Goal: Task Accomplishment & Management: Complete application form

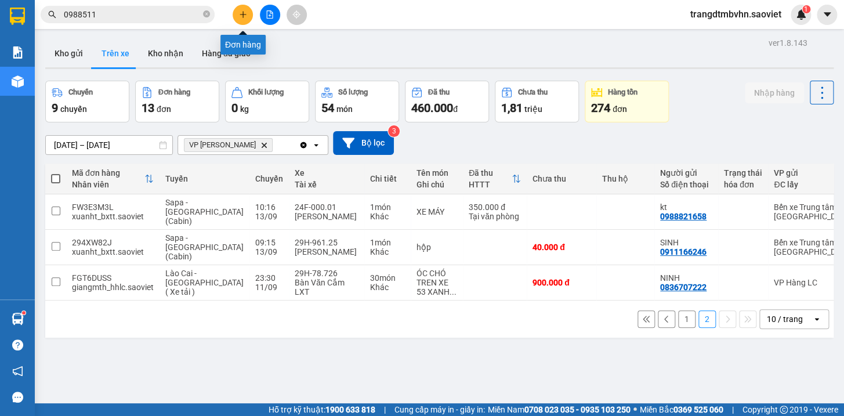
drag, startPoint x: 240, startPoint y: 12, endPoint x: 239, endPoint y: 5, distance: 6.4
click at [239, 5] on button at bounding box center [243, 15] width 20 height 20
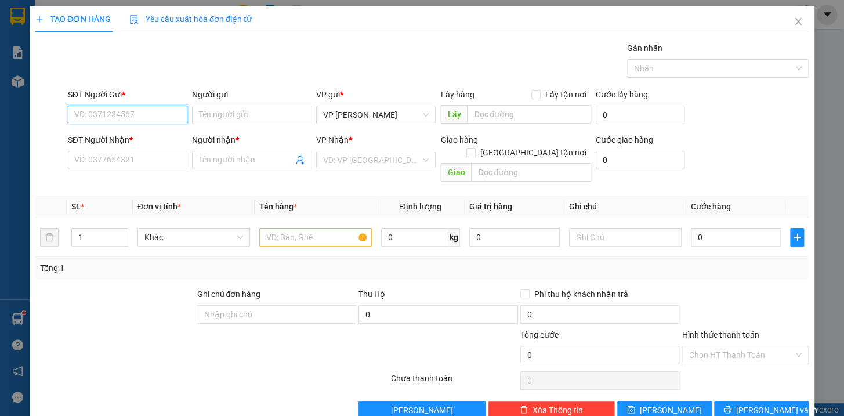
click at [132, 110] on input "SĐT Người Gửi *" at bounding box center [127, 115] width 119 height 19
type input "0789168361"
click at [115, 143] on div "0789168361 - Thu" at bounding box center [126, 138] width 104 height 13
type input "Thu"
type input "0826263868"
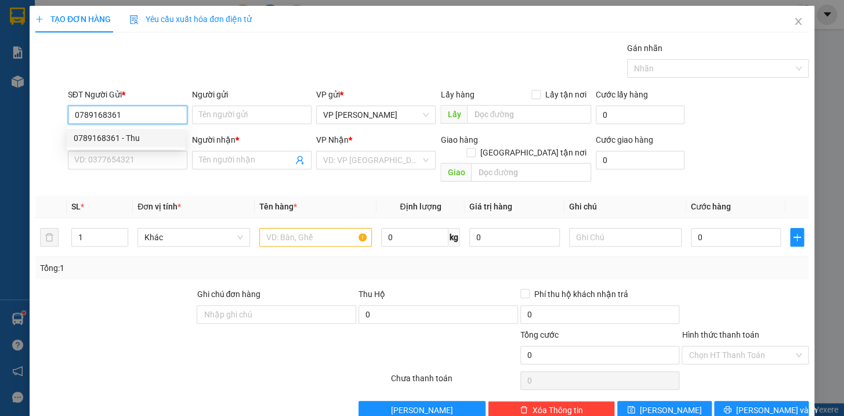
type input "[PERSON_NAME]"
type input "0789168361"
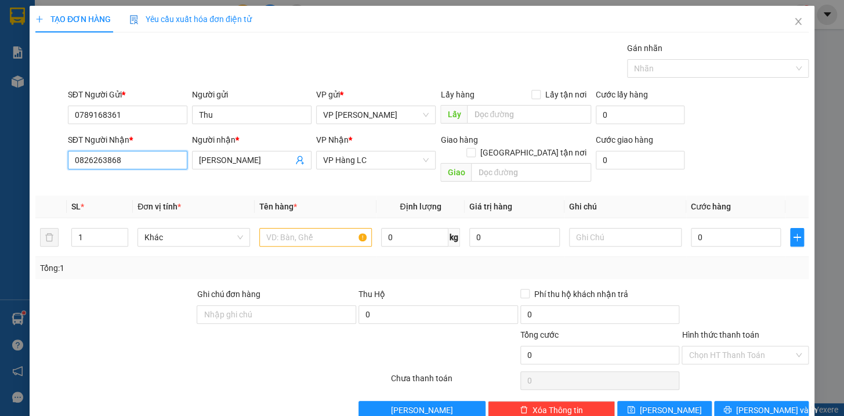
click at [143, 165] on input "0826263868" at bounding box center [127, 160] width 119 height 19
type input "0"
type input "0964680249"
click at [233, 152] on span "[PERSON_NAME]" at bounding box center [251, 160] width 119 height 19
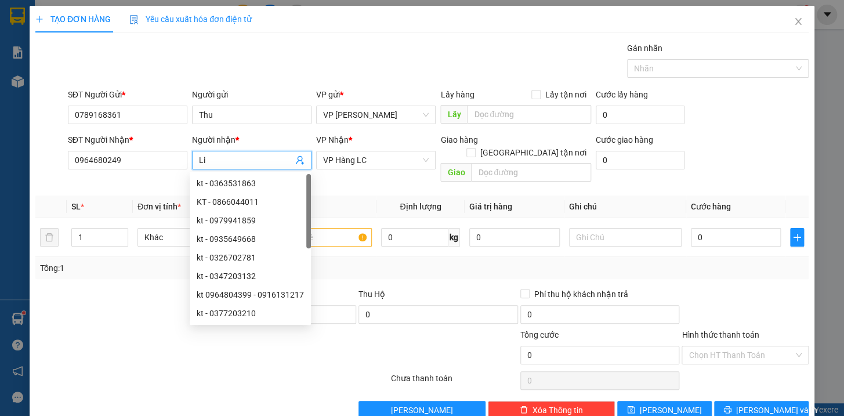
type input "L"
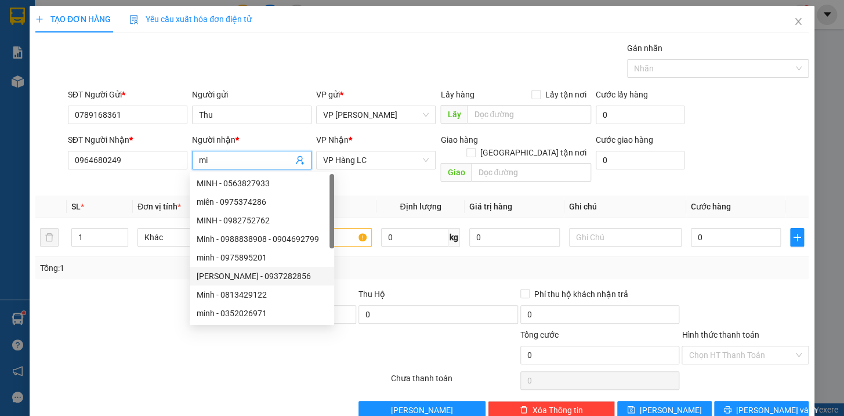
type input "mi"
click at [133, 369] on div at bounding box center [211, 380] width 355 height 23
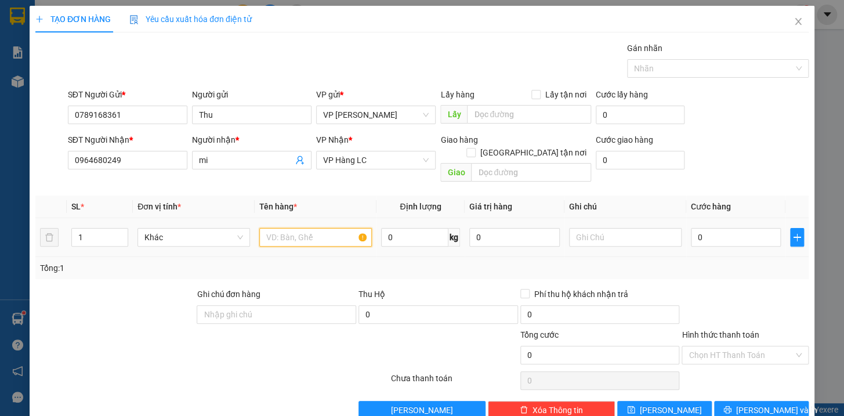
click at [344, 228] on input "text" at bounding box center [315, 237] width 112 height 19
type input "bọc đen nhỏ qa"
click at [714, 228] on input "0" at bounding box center [736, 237] width 90 height 19
type input "4"
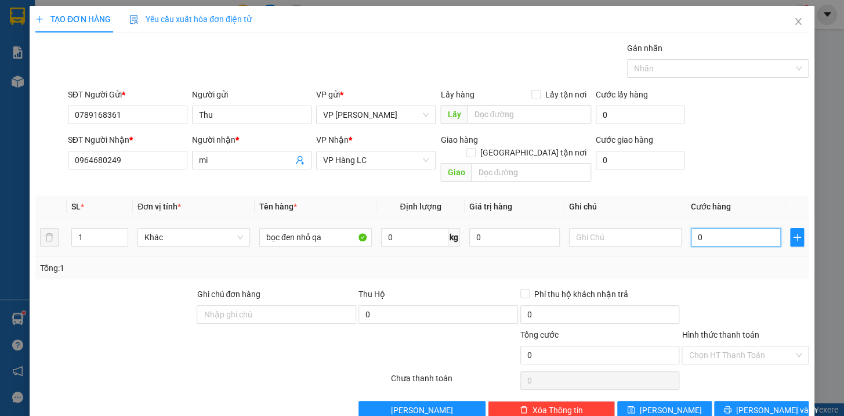
type input "4"
type input "40"
type input "400"
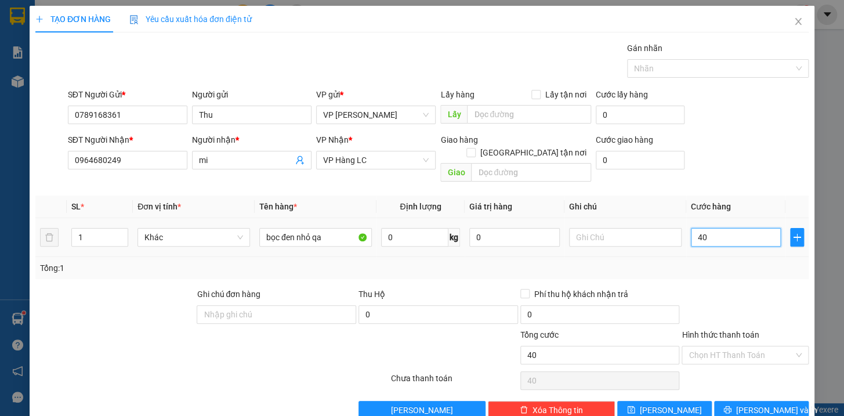
type input "400"
type input "4.000"
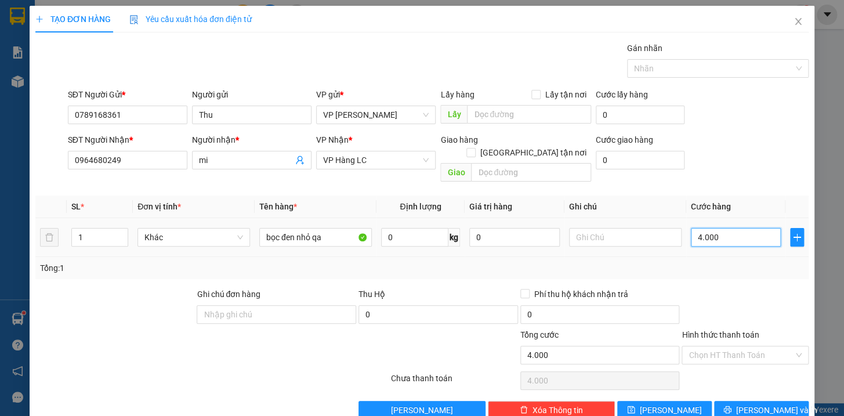
type input "40.000"
click at [772, 404] on span "[PERSON_NAME] và In" at bounding box center [776, 410] width 81 height 13
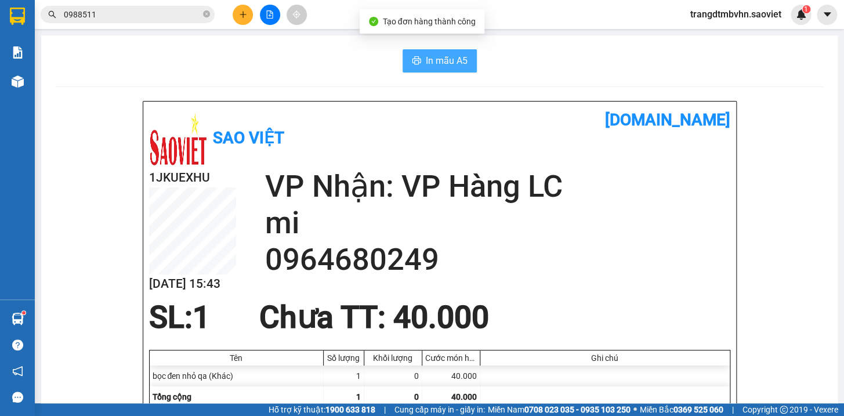
drag, startPoint x: 424, startPoint y: 52, endPoint x: 417, endPoint y: 42, distance: 12.5
click at [424, 52] on button "In mẫu A5" at bounding box center [439, 60] width 74 height 23
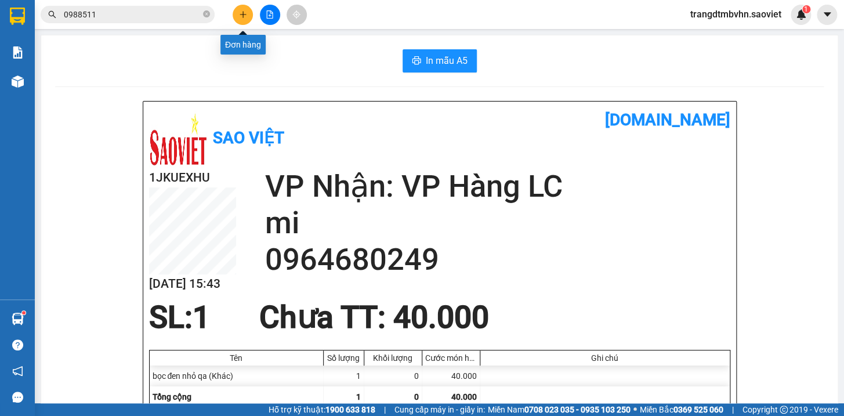
click at [238, 17] on button at bounding box center [243, 15] width 20 height 20
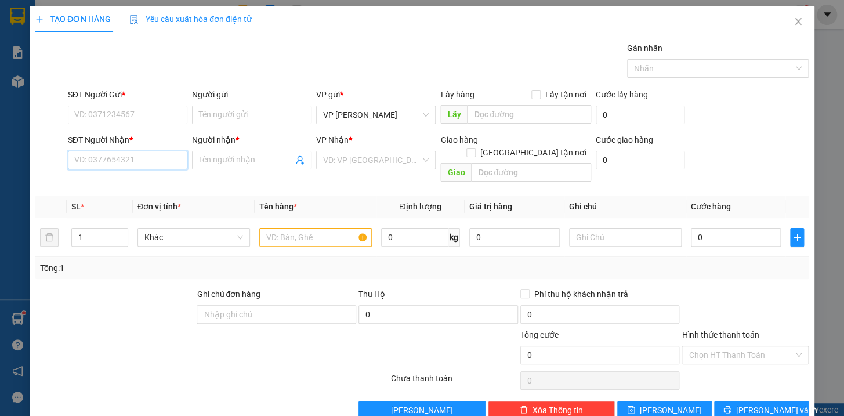
click at [160, 155] on input "SĐT Người Nhận *" at bounding box center [127, 160] width 119 height 19
click at [151, 110] on input "SĐT Người Gửi *" at bounding box center [127, 115] width 119 height 19
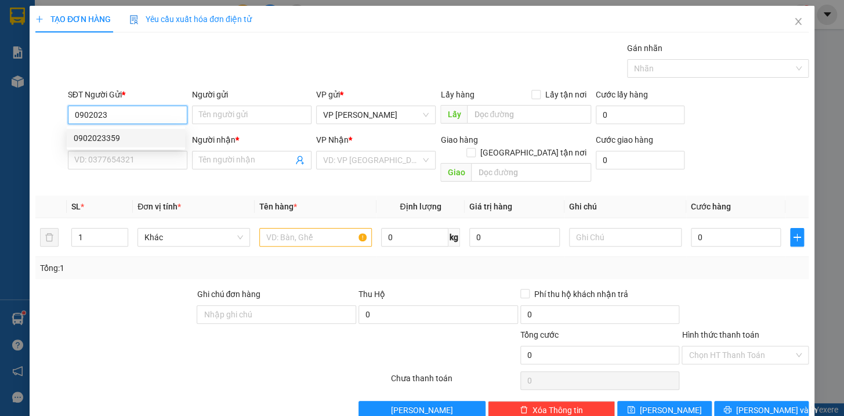
click at [118, 141] on div "0902023359" at bounding box center [126, 138] width 104 height 13
type input "0902023359"
type input "0355205555"
type input "ba"
type input "11/9c"
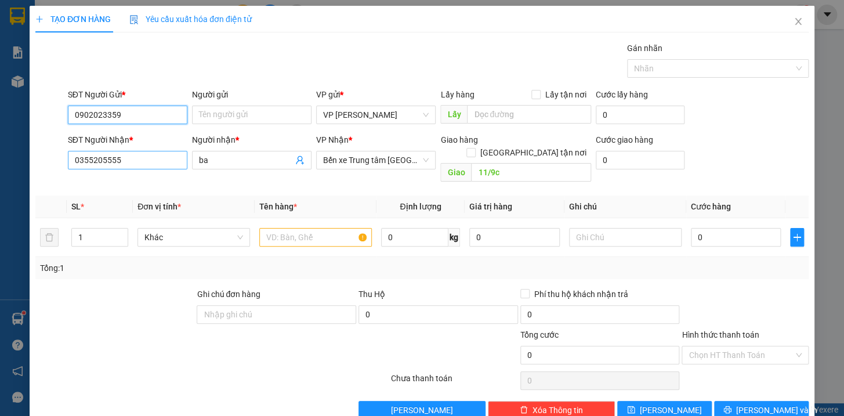
type input "0902023359"
click at [128, 162] on input "0355205555" at bounding box center [127, 160] width 119 height 19
type input "0"
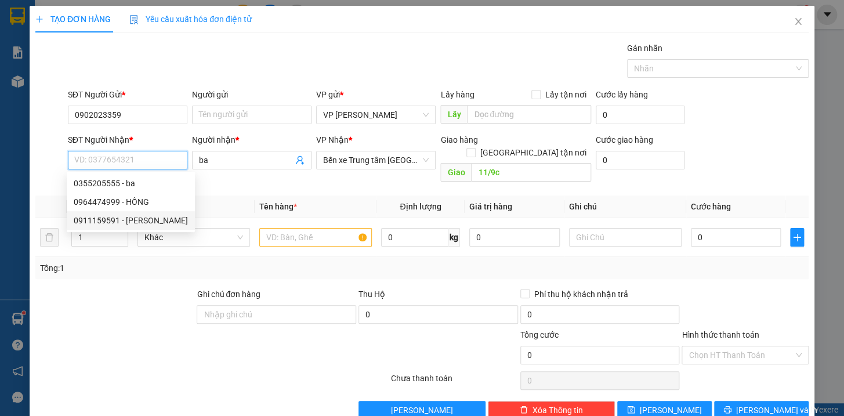
click at [163, 220] on div "0911159591 - [PERSON_NAME]" at bounding box center [131, 220] width 114 height 13
type input "0911159591"
type input "BÌNH PHƯƠNG"
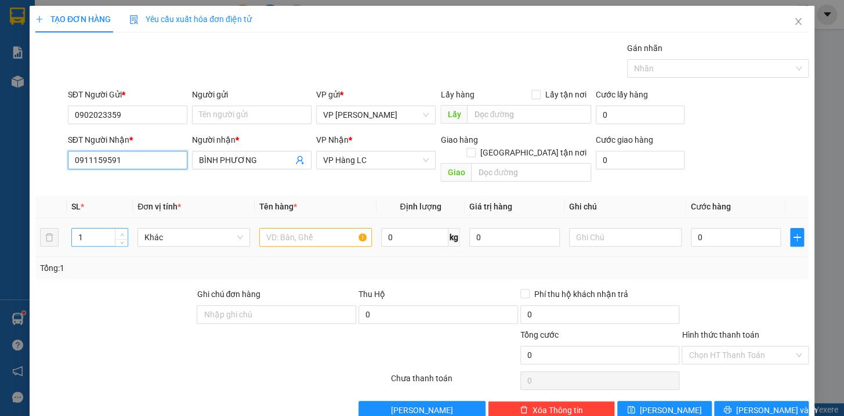
type input "0911159591"
type input "2"
click at [122, 233] on icon "up" at bounding box center [122, 235] width 4 height 4
click at [282, 228] on input "text" at bounding box center [315, 237] width 112 height 19
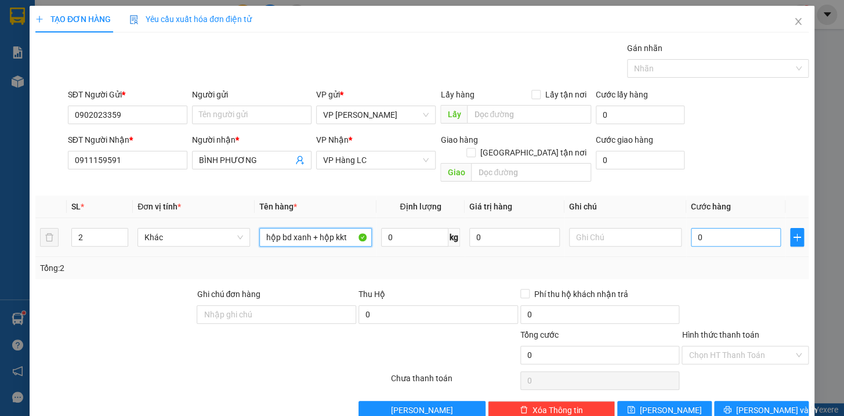
type input "hộp bd xanh + hộp kkt"
click at [708, 228] on input "0" at bounding box center [736, 237] width 90 height 19
type input "1"
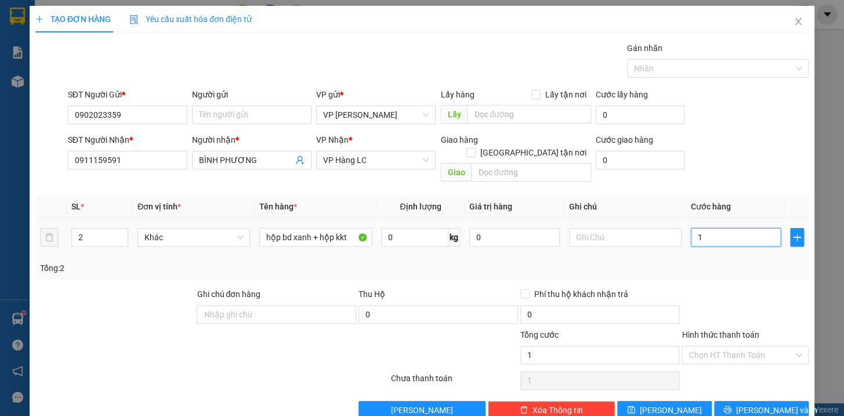
type input "10"
type input "100"
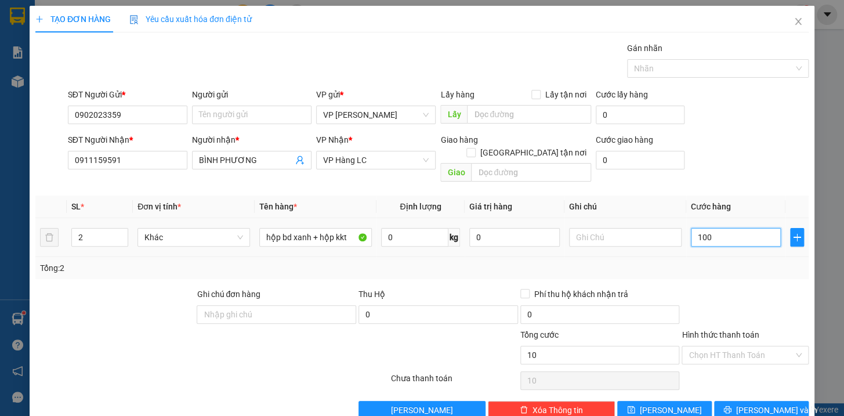
type input "100"
type input "1.000"
type input "10.000"
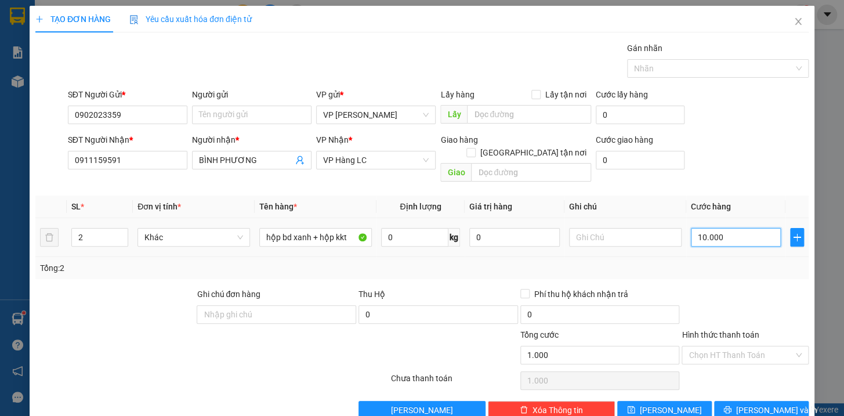
type input "10.000"
type input "100.000"
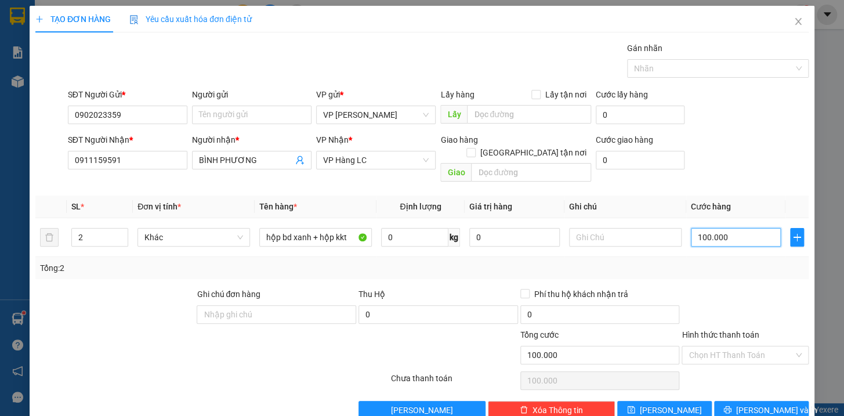
type input "100.000"
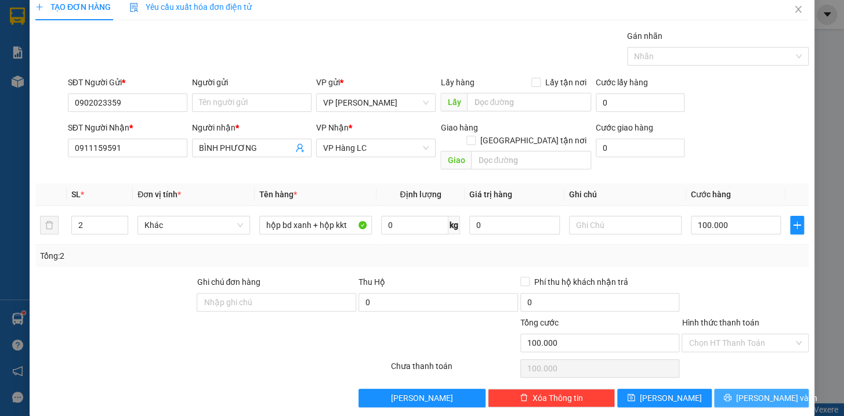
click at [778, 389] on button "[PERSON_NAME] và In" at bounding box center [761, 398] width 95 height 19
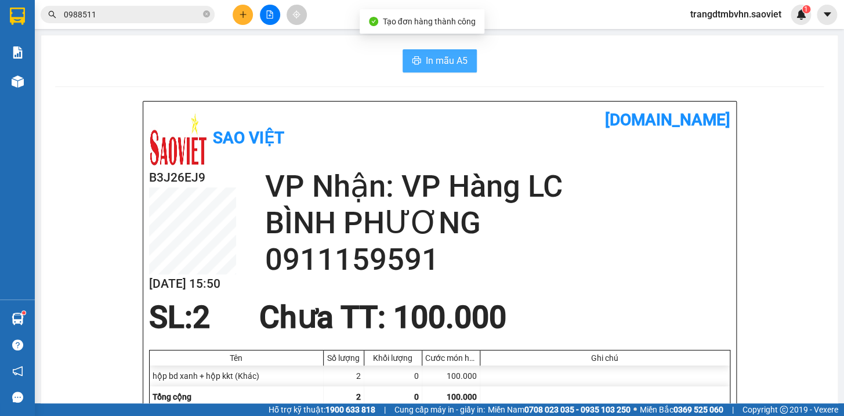
click at [417, 66] on button "In mẫu A5" at bounding box center [439, 60] width 74 height 23
click at [447, 61] on span "In mẫu A5" at bounding box center [447, 60] width 42 height 14
click at [435, 65] on span "In mẫu A5" at bounding box center [447, 60] width 42 height 14
click at [205, 16] on icon "close-circle" at bounding box center [206, 13] width 7 height 7
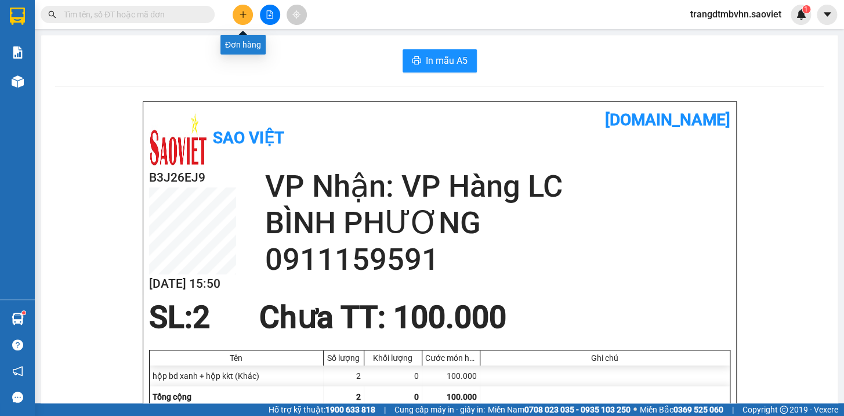
click at [244, 9] on button at bounding box center [243, 15] width 20 height 20
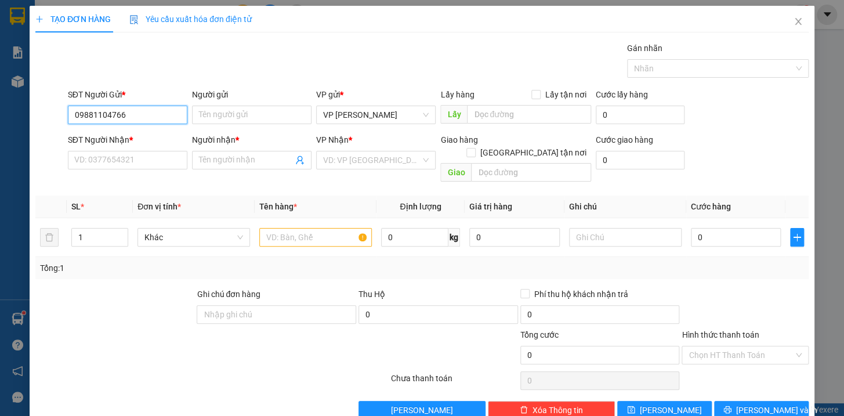
click at [108, 112] on input "09881104766" at bounding box center [127, 115] width 119 height 19
type input "0988110766"
click at [118, 157] on input "SĐT Người Nhận *" at bounding box center [127, 160] width 119 height 19
type input "0975116638"
click at [278, 159] on input "Người nhận *" at bounding box center [246, 160] width 94 height 13
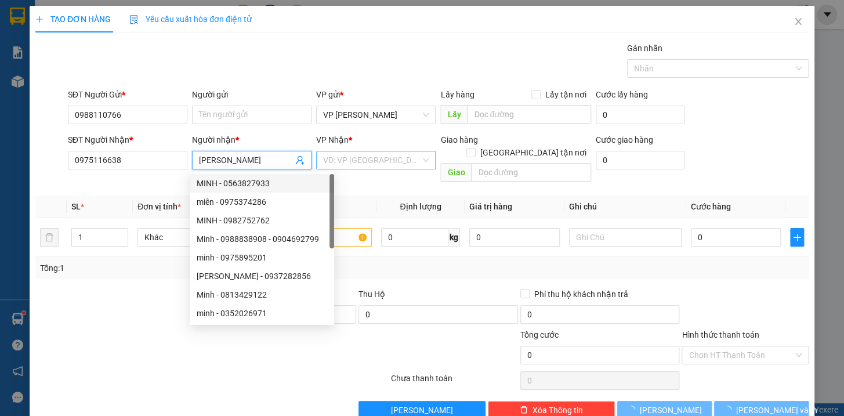
type input "[PERSON_NAME]"
click at [394, 165] on input "search" at bounding box center [371, 159] width 97 height 17
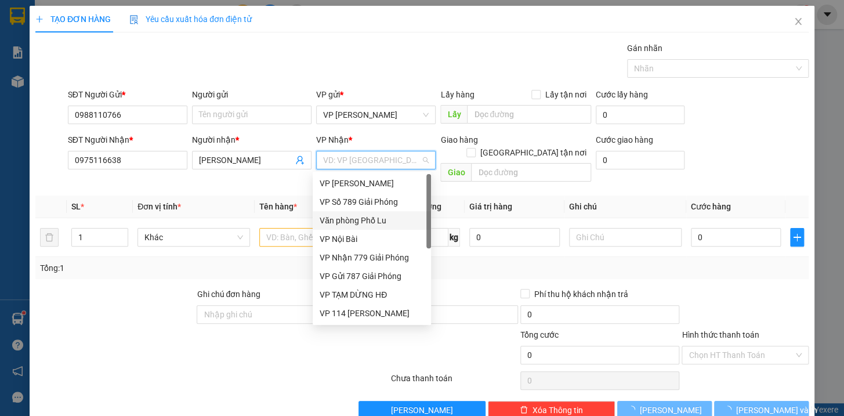
click at [380, 217] on div "Văn phòng Phố Lu" at bounding box center [372, 220] width 104 height 13
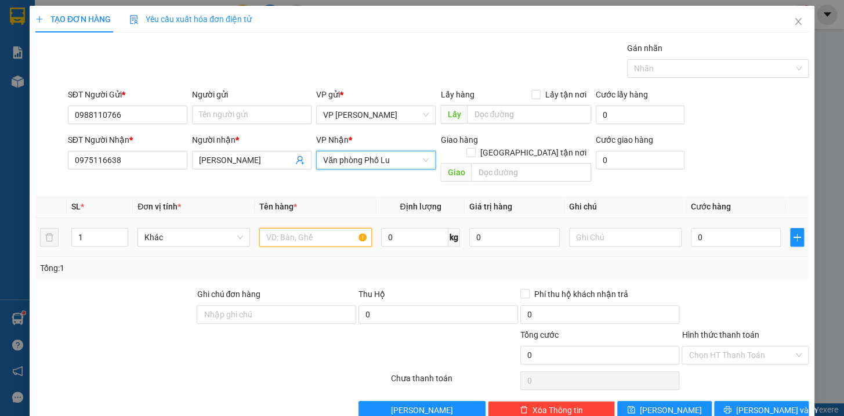
click at [336, 228] on input "text" at bounding box center [315, 237] width 112 height 19
type input "pb trắng"
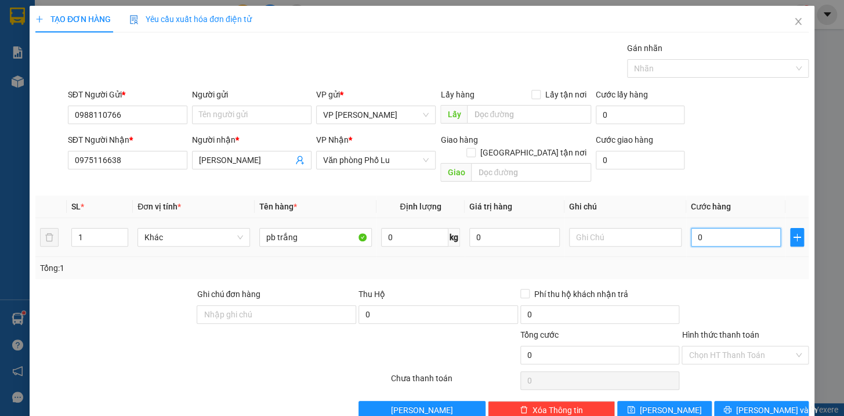
click at [723, 228] on input "0" at bounding box center [736, 237] width 90 height 19
type input "5"
type input "50"
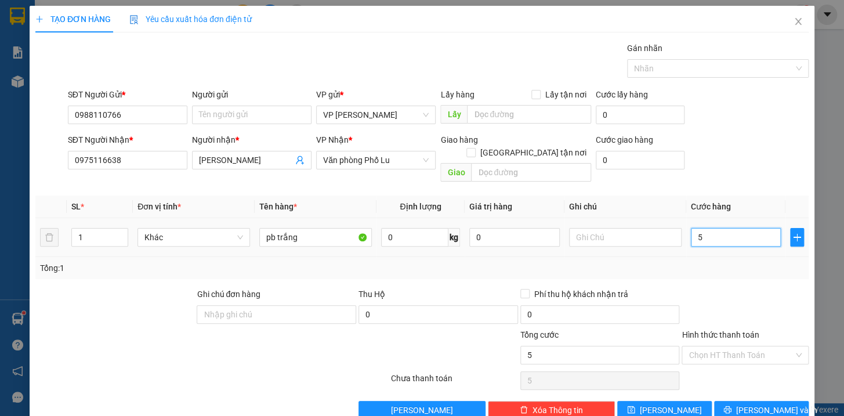
type input "50"
type input "500"
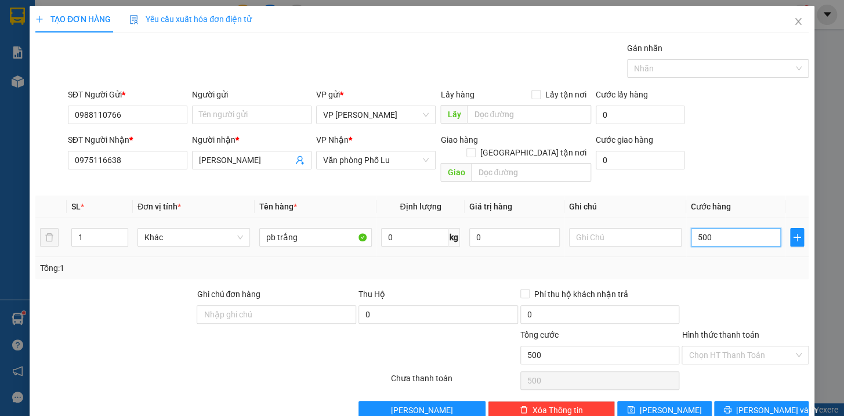
type input "5.000"
type input "50.000"
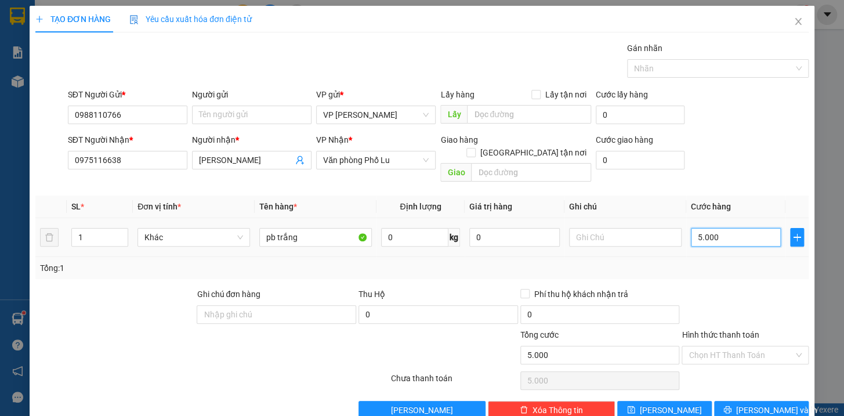
type input "50.000"
click at [748, 404] on span "[PERSON_NAME] và In" at bounding box center [776, 410] width 81 height 13
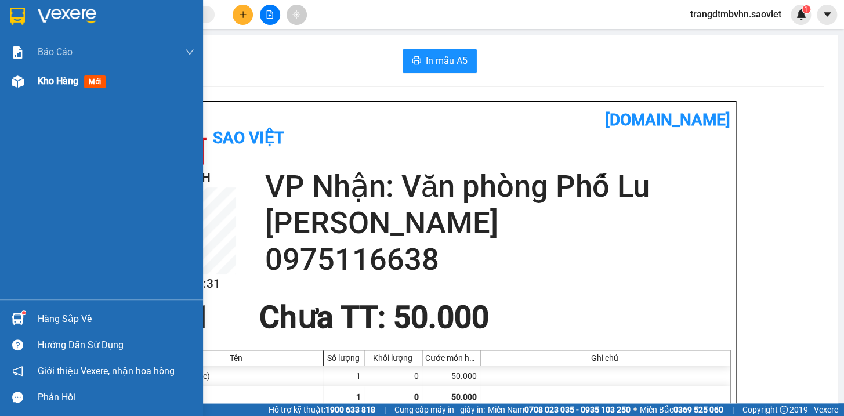
click at [56, 82] on span "Kho hàng" at bounding box center [58, 80] width 41 height 11
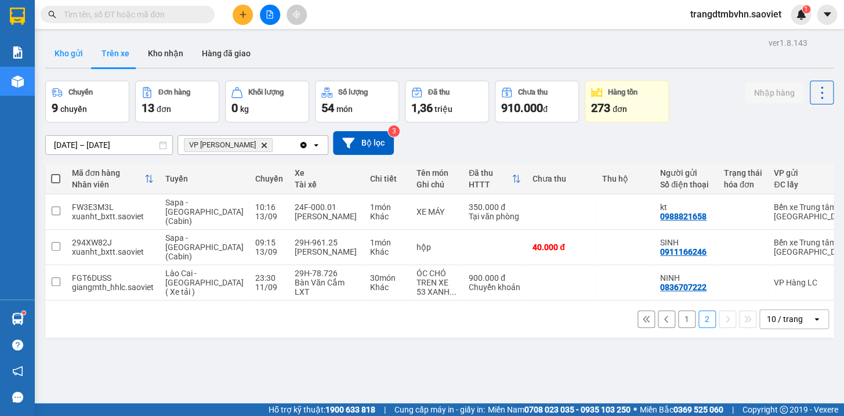
click at [74, 52] on button "Kho gửi" at bounding box center [68, 53] width 47 height 28
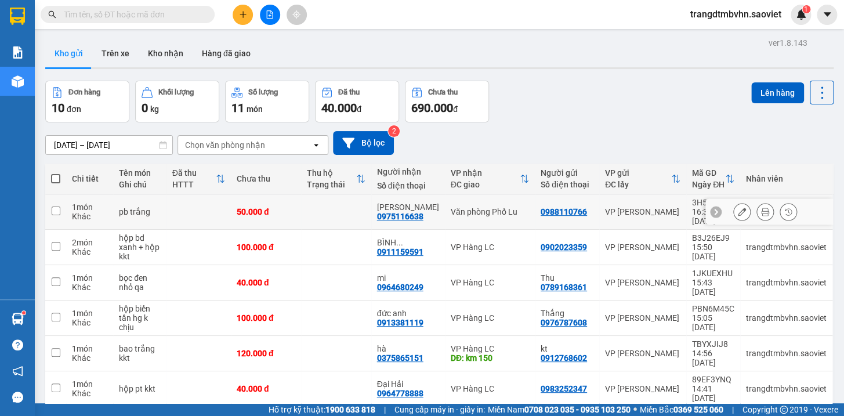
click at [738, 208] on icon at bounding box center [742, 212] width 8 height 8
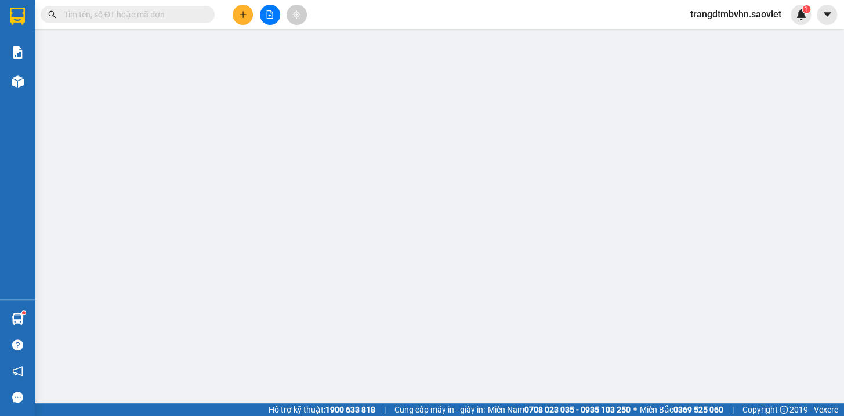
type input "0988110766"
type input "0975116638"
type input "[PERSON_NAME]"
type input "50.000"
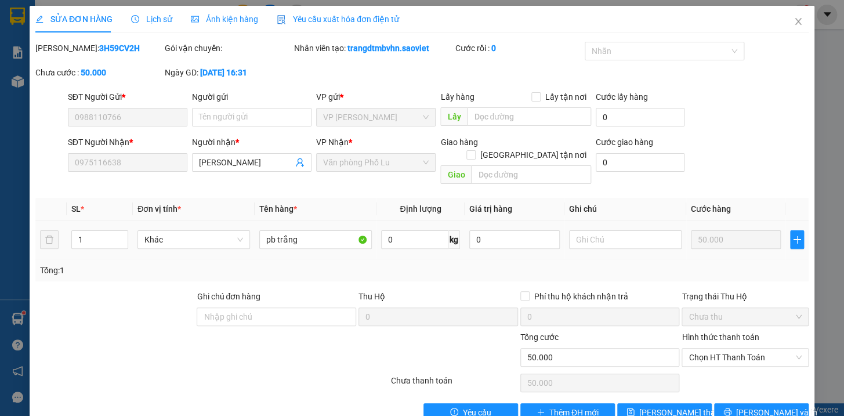
scroll to position [9, 0]
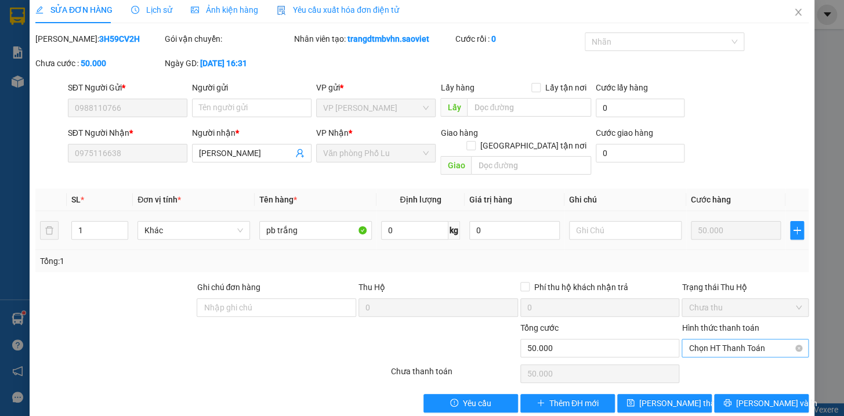
click at [720, 339] on span "Chọn HT Thanh Toán" at bounding box center [744, 347] width 113 height 17
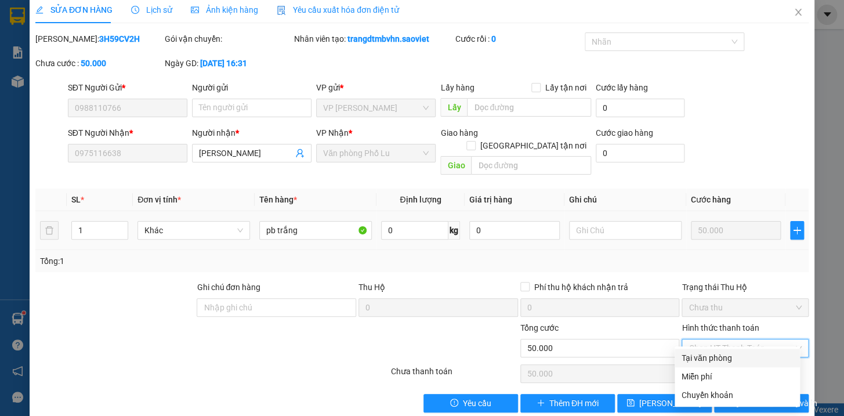
click at [724, 359] on div "Tại văn phòng" at bounding box center [736, 357] width 111 height 13
type input "0"
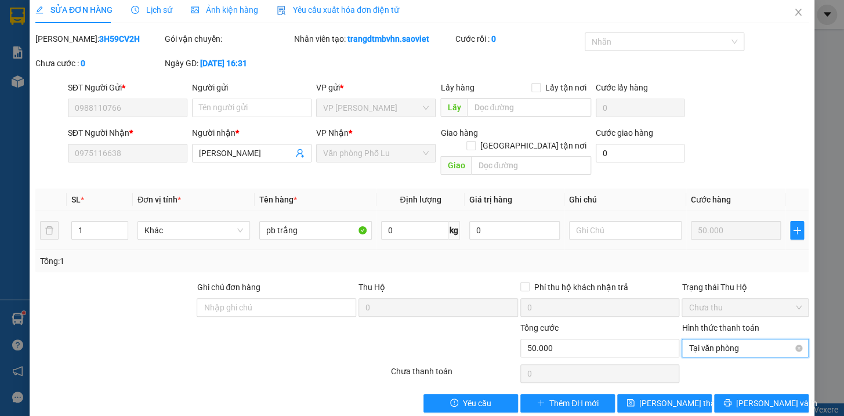
click at [729, 339] on span "Tại văn phòng" at bounding box center [744, 347] width 113 height 17
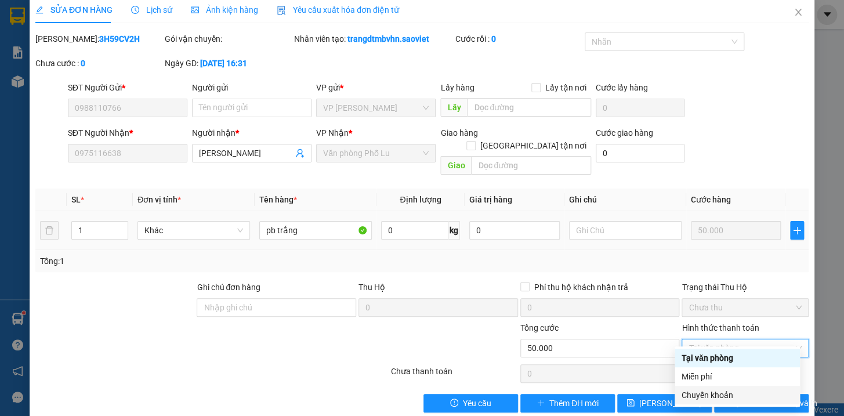
click at [719, 394] on div "Chuyển khoản" at bounding box center [736, 395] width 111 height 13
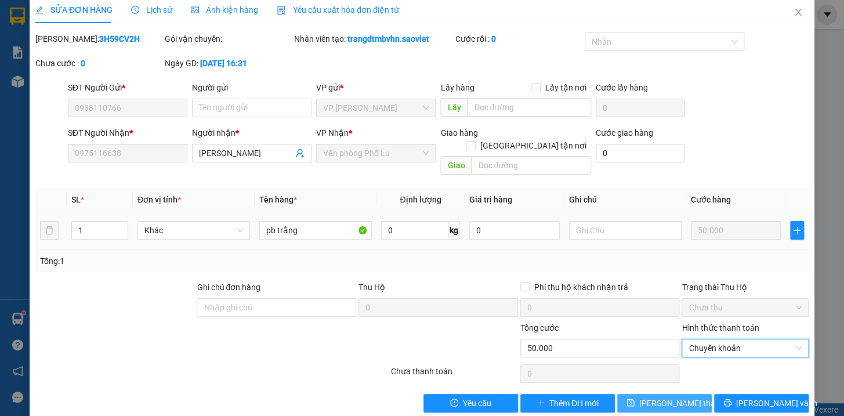
click at [677, 397] on span "[PERSON_NAME] thay đổi" at bounding box center [685, 403] width 93 height 13
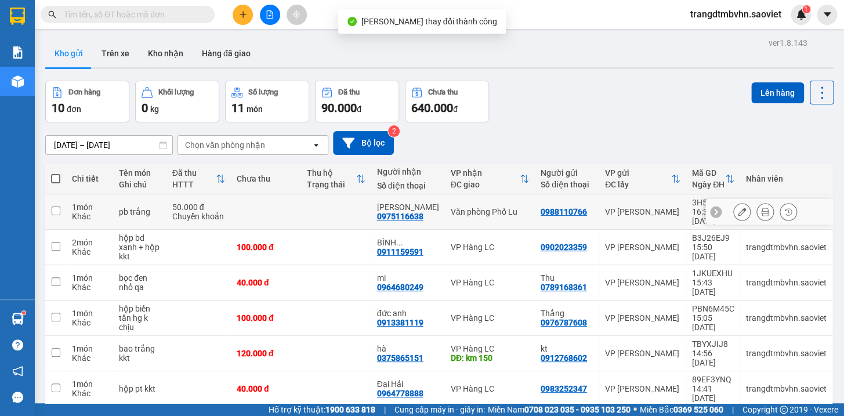
click at [761, 209] on icon at bounding box center [765, 212] width 8 height 8
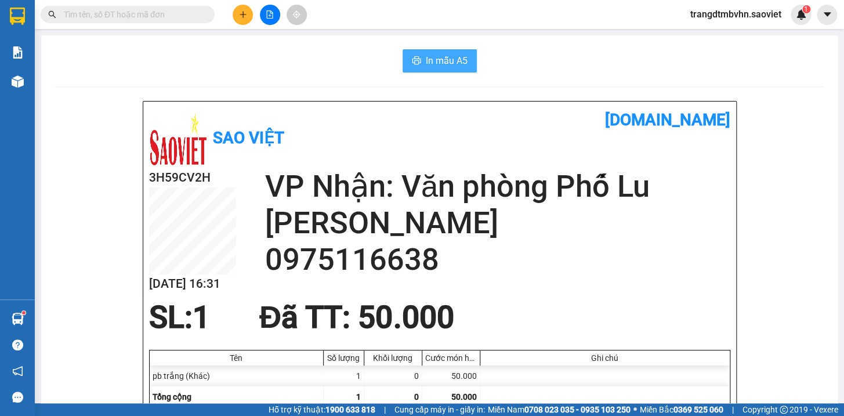
click at [452, 61] on span "In mẫu A5" at bounding box center [447, 60] width 42 height 14
click at [236, 13] on button at bounding box center [243, 15] width 20 height 20
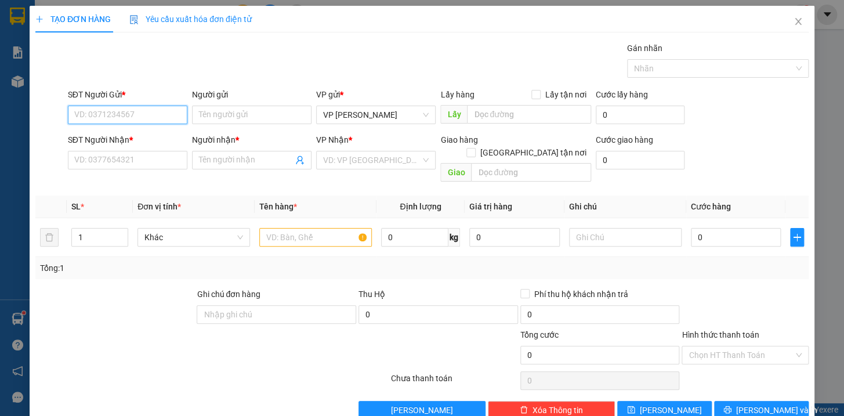
click at [118, 111] on input "SĐT Người Gửi *" at bounding box center [127, 115] width 119 height 19
type input "0983605999"
click at [135, 144] on div "0983605999 - Trung" at bounding box center [126, 138] width 104 height 13
type input "Trung"
type input "0946226226"
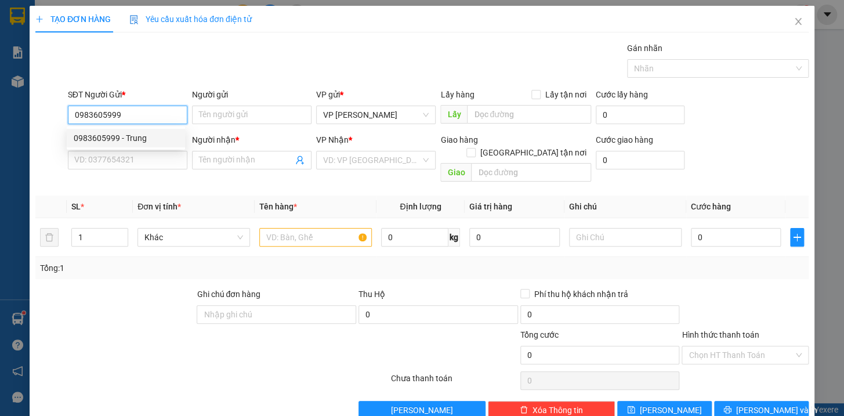
type input "Hãnh"
type input "0983605999"
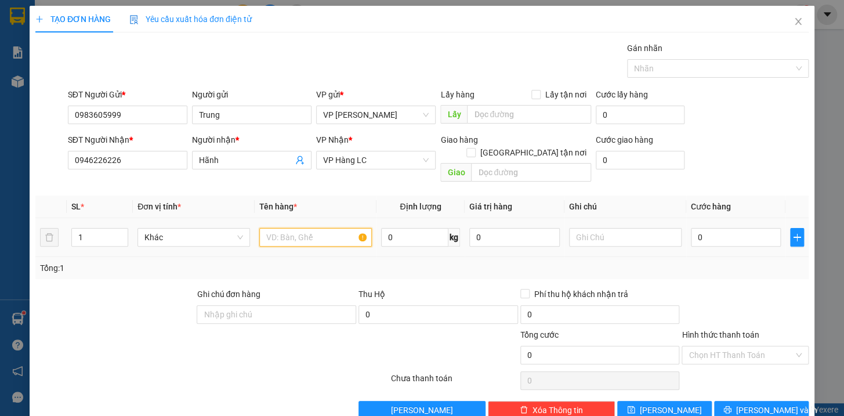
click at [286, 228] on input "text" at bounding box center [315, 237] width 112 height 19
type input "pb trắng"
click at [707, 228] on input "0" at bounding box center [736, 237] width 90 height 19
type input "4"
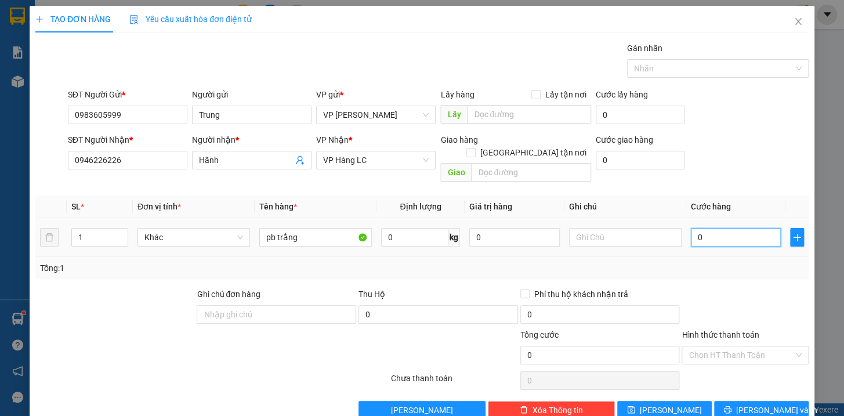
type input "4"
type input "40"
type input "400"
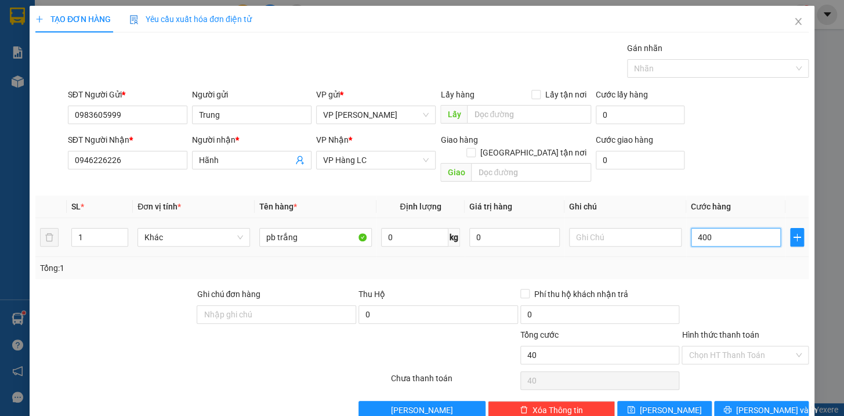
type input "400"
type input "4.000"
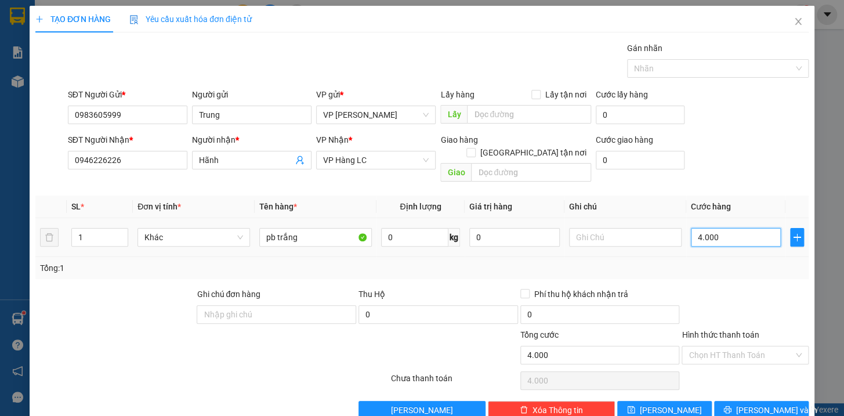
type input "40.000"
click at [713, 346] on input "Hình thức thanh toán" at bounding box center [740, 354] width 105 height 17
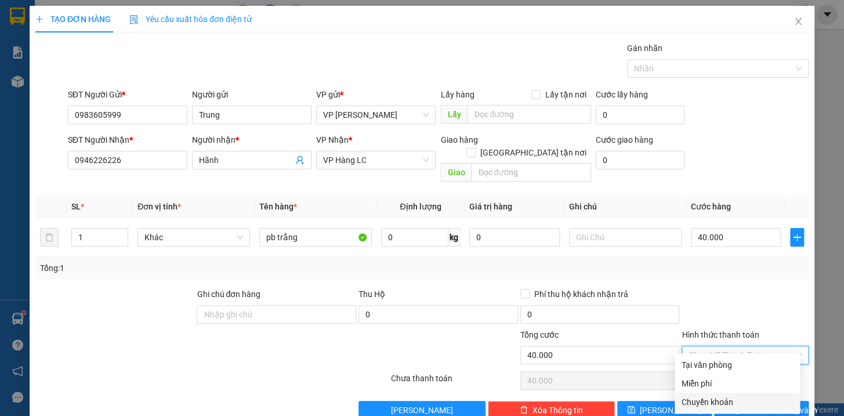
click at [734, 402] on div "Chuyển khoản" at bounding box center [736, 401] width 111 height 13
type input "0"
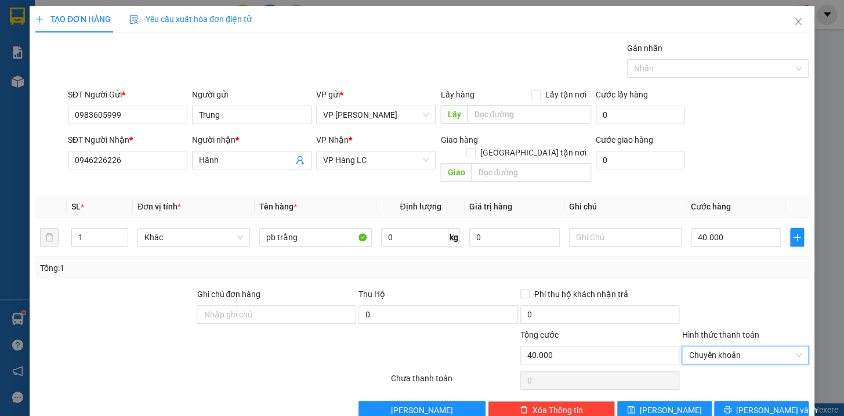
scroll to position [12, 0]
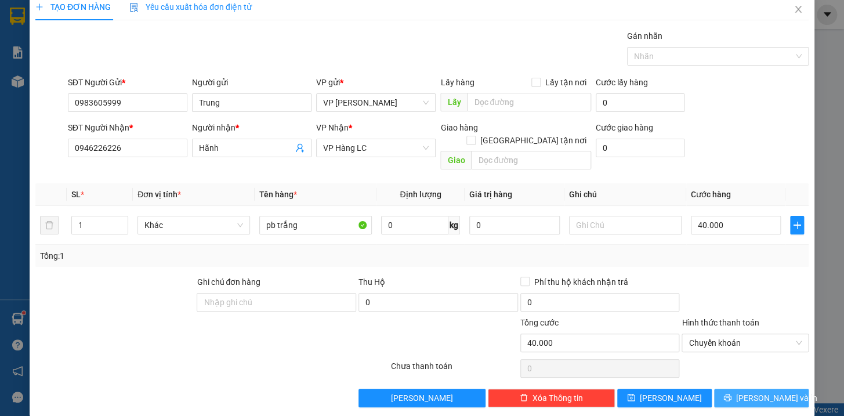
click at [778, 389] on button "[PERSON_NAME] và In" at bounding box center [761, 398] width 95 height 19
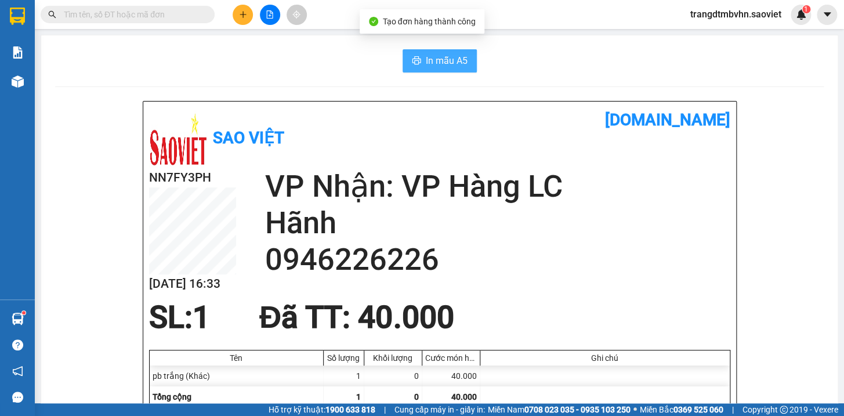
click at [458, 66] on span "In mẫu A5" at bounding box center [447, 60] width 42 height 14
click at [164, 19] on input "text" at bounding box center [132, 14] width 137 height 13
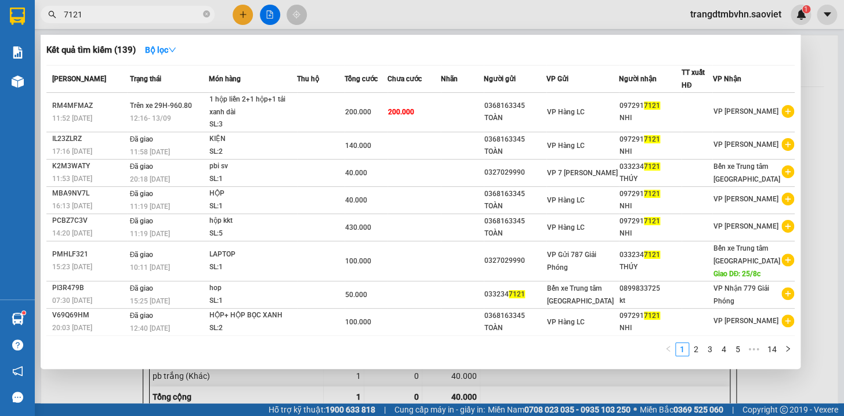
type input "7121"
click at [808, 61] on div at bounding box center [422, 208] width 844 height 416
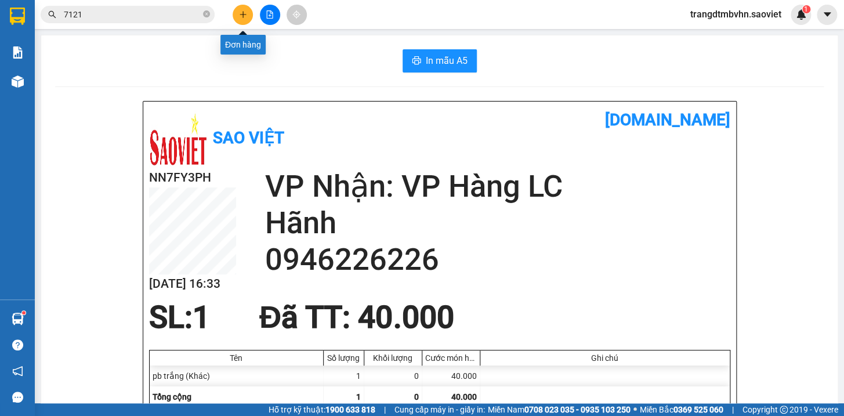
click at [248, 16] on button at bounding box center [243, 15] width 20 height 20
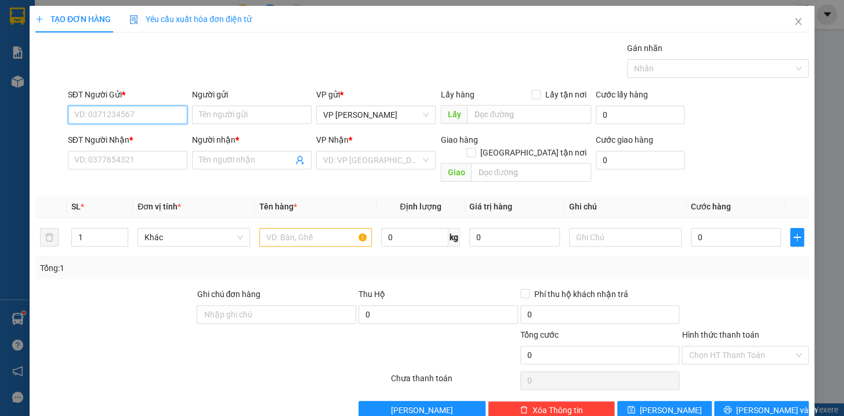
click at [129, 115] on input "SĐT Người Gửi *" at bounding box center [127, 115] width 119 height 19
type input "0377243755"
click at [120, 145] on div "0377243755 - kt" at bounding box center [126, 138] width 118 height 19
type input "kt"
type input "0969889855"
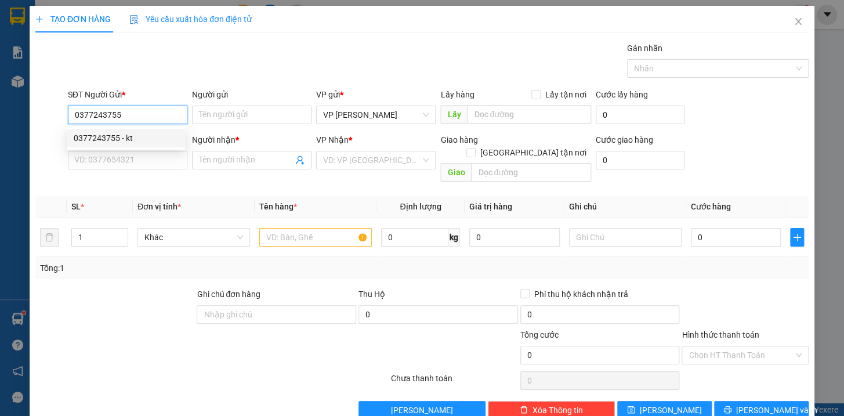
type input "Giang"
type input "0377243755"
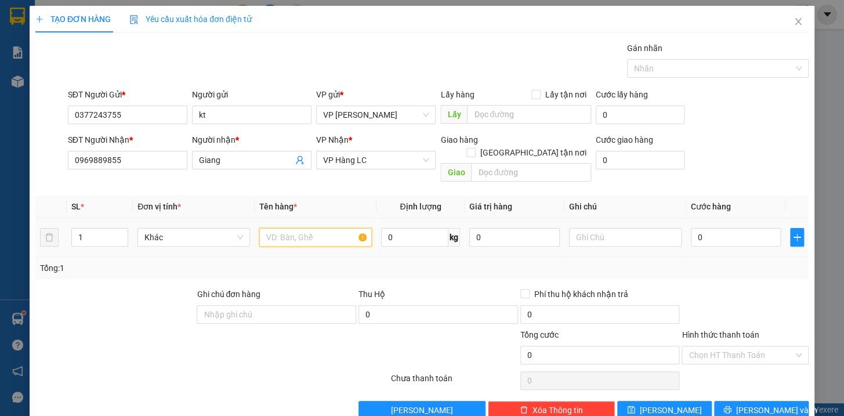
click at [307, 235] on div at bounding box center [315, 237] width 112 height 23
type input "hộp bọc cs kkt"
click at [720, 228] on input "0" at bounding box center [736, 237] width 90 height 19
type input "4"
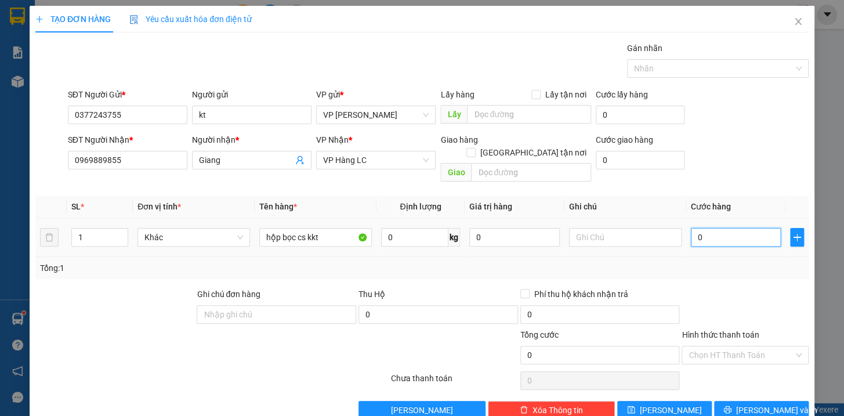
type input "4"
type input "40"
type input "400"
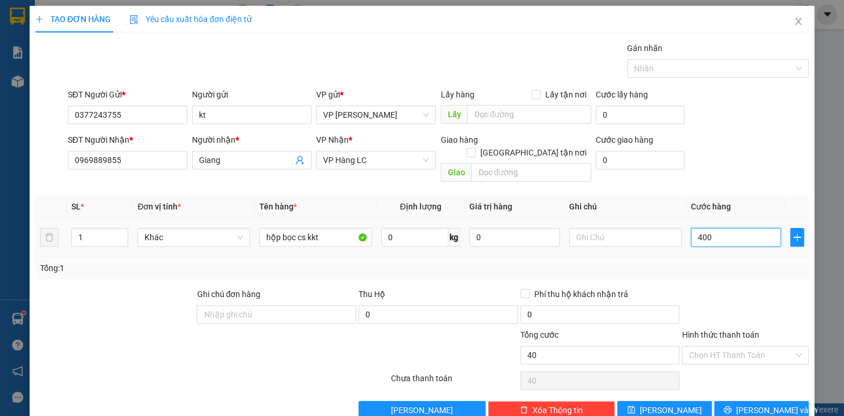
type input "400"
type input "4.000"
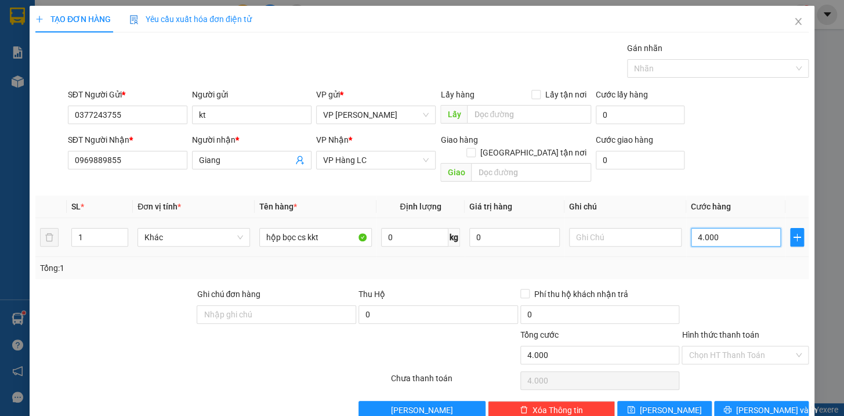
type input "40.000"
click at [730, 346] on input "Hình thức thanh toán" at bounding box center [740, 354] width 105 height 17
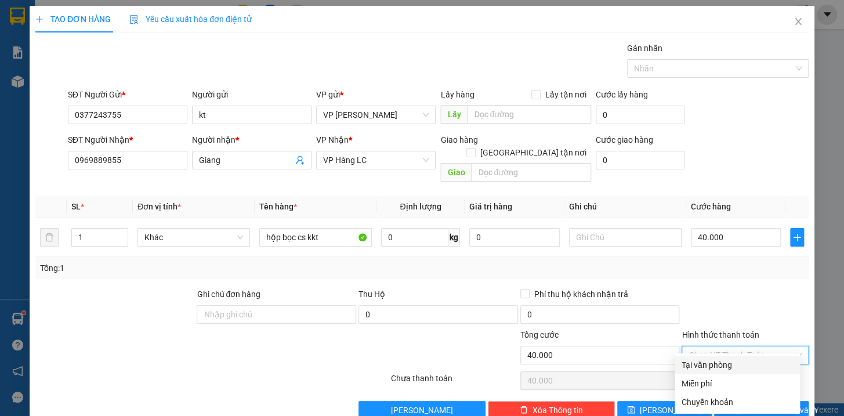
click at [731, 360] on div "Tại văn phòng" at bounding box center [736, 364] width 111 height 13
type input "0"
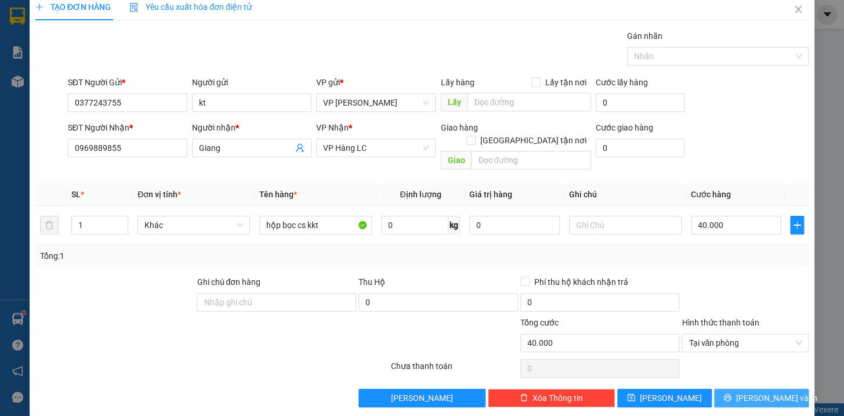
drag, startPoint x: 749, startPoint y: 377, endPoint x: 749, endPoint y: 356, distance: 20.9
click at [749, 389] on button "[PERSON_NAME] và In" at bounding box center [761, 398] width 95 height 19
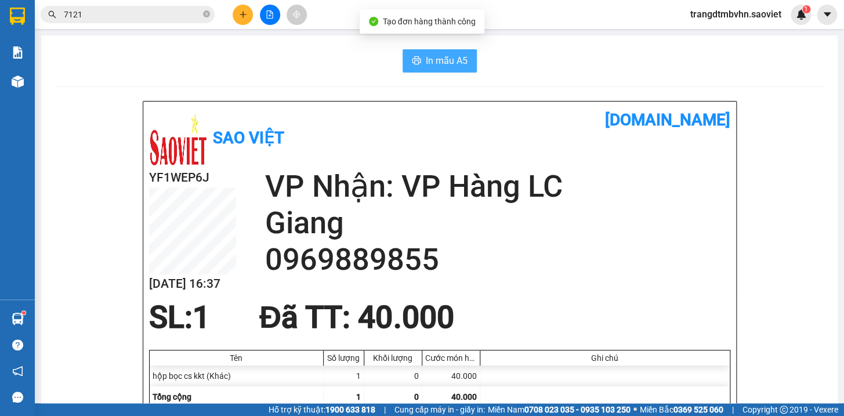
click at [448, 59] on span "In mẫu A5" at bounding box center [447, 60] width 42 height 14
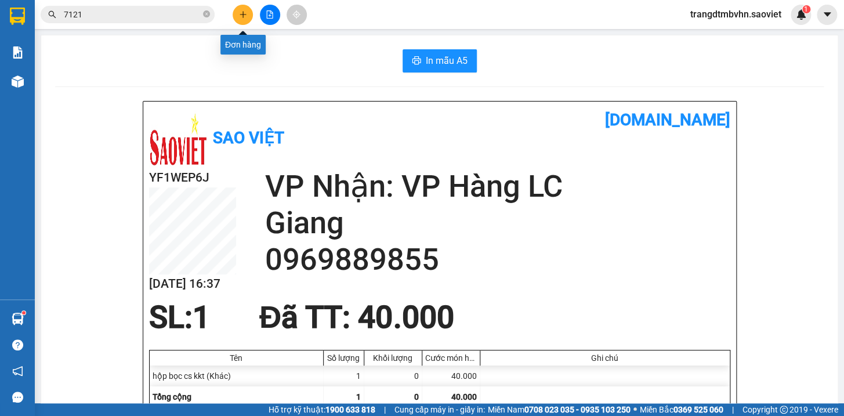
click at [243, 14] on icon "plus" at bounding box center [242, 14] width 6 height 1
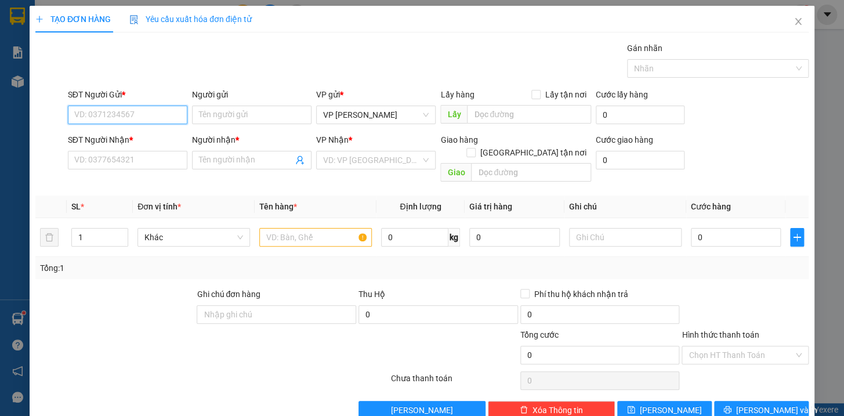
click at [154, 110] on input "SĐT Người Gửi *" at bounding box center [127, 115] width 119 height 19
click at [134, 139] on div "0906885277 - hải" at bounding box center [126, 138] width 104 height 13
type input "0906885277"
type input "hải"
type input "0374282932"
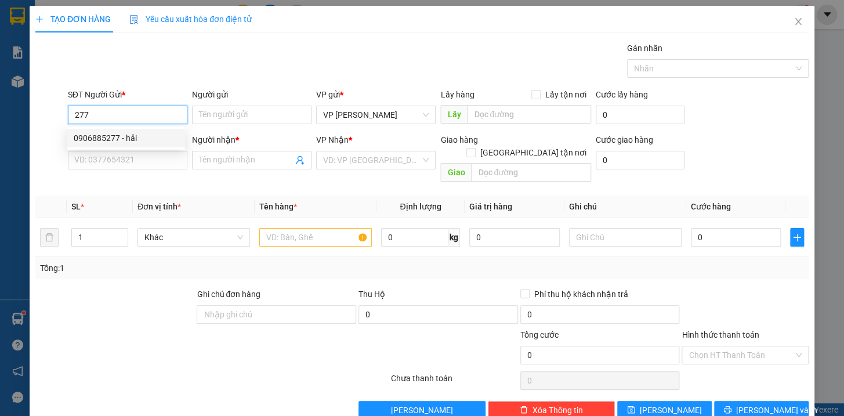
type input "Mừng"
checkbox input "true"
type input "s1 hoàng liên"
type input "50.000"
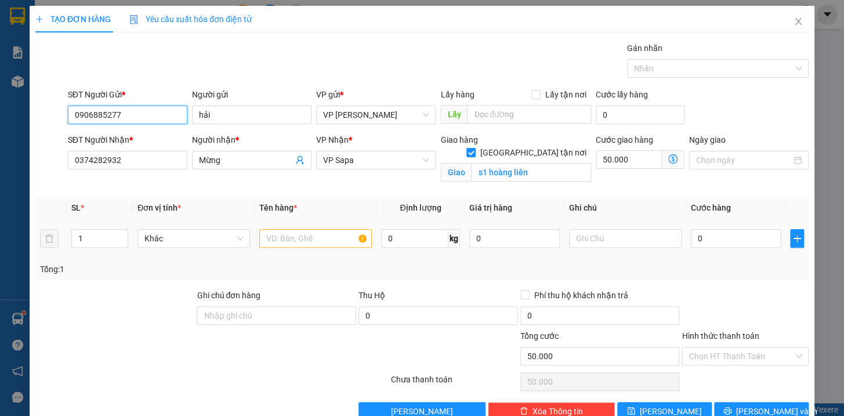
type input "0906885277"
click at [283, 238] on input "text" at bounding box center [315, 238] width 112 height 19
type input "xốp liền hg k chịu"
click at [710, 242] on input "0" at bounding box center [736, 238] width 90 height 19
type input "1"
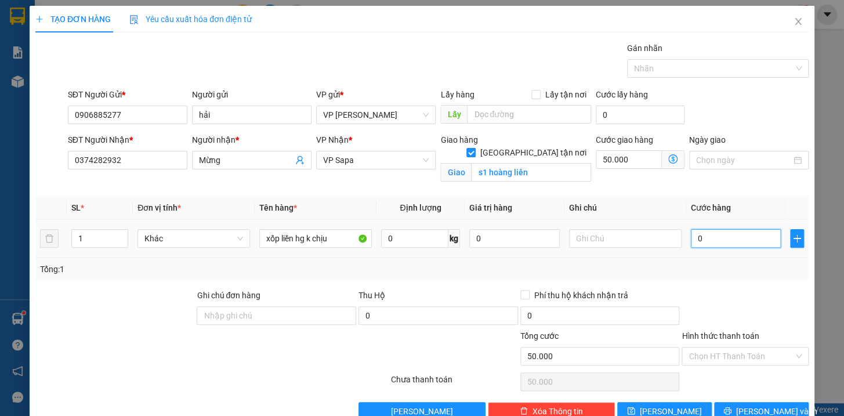
type input "50.001"
type input "10"
type input "50.010"
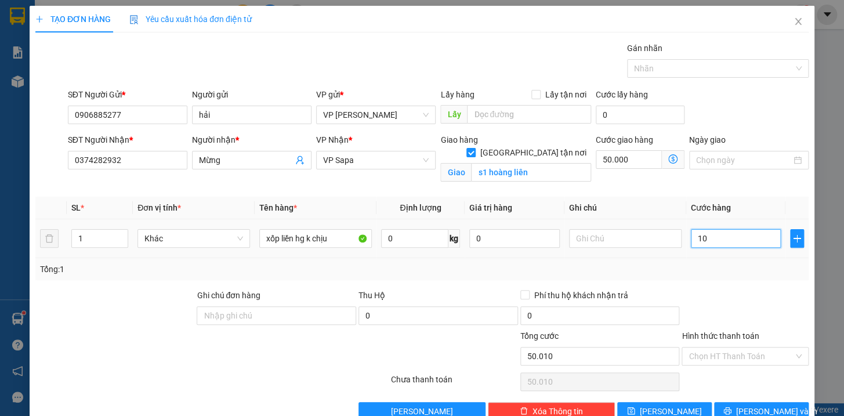
type input "100"
type input "50.100"
type input "1.000"
type input "51.000"
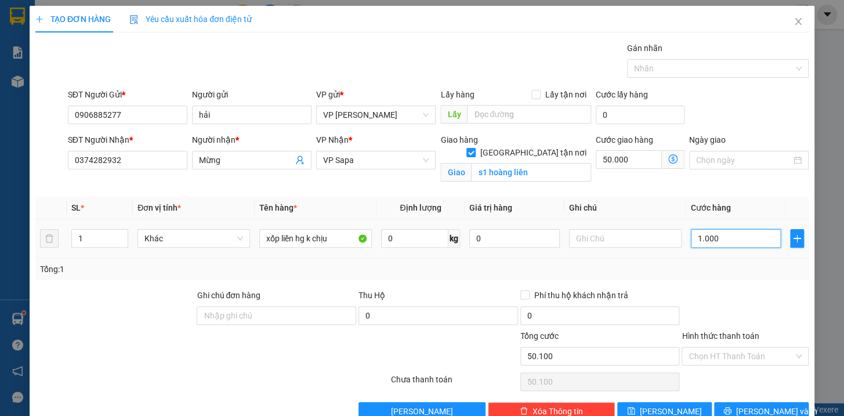
type input "51.000"
type input "10.000"
type input "60.000"
type input "100.000"
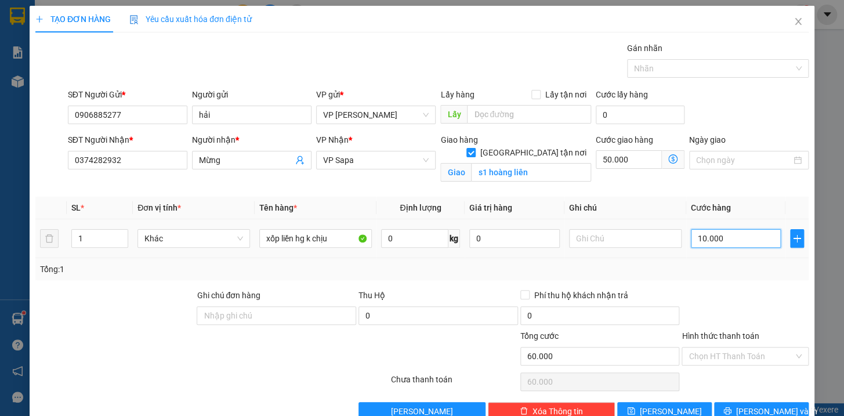
type input "150.000"
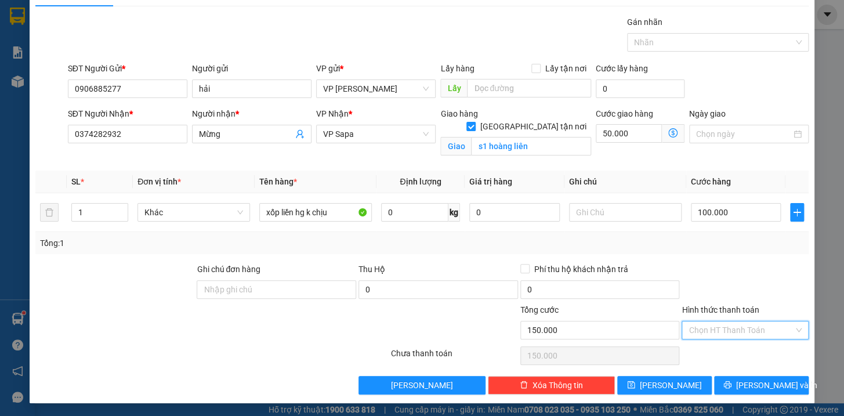
click at [742, 325] on input "Hình thức thanh toán" at bounding box center [740, 329] width 105 height 17
click at [739, 197] on td "100.000" at bounding box center [736, 212] width 100 height 39
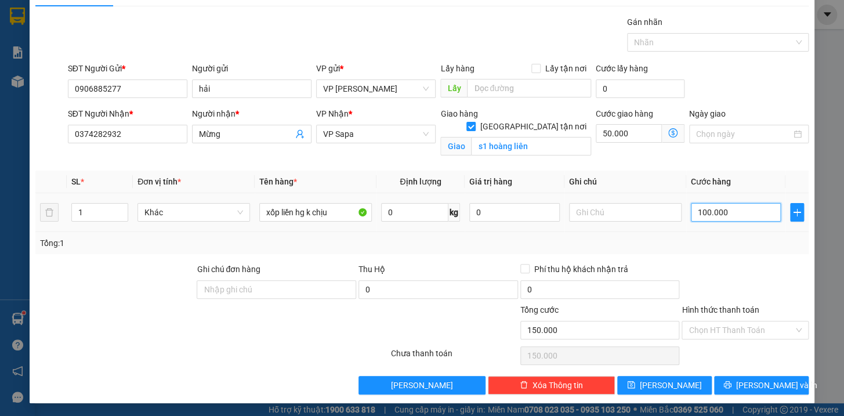
click at [738, 219] on input "100.000" at bounding box center [736, 212] width 90 height 19
type input "8"
type input "50.008"
type input "80"
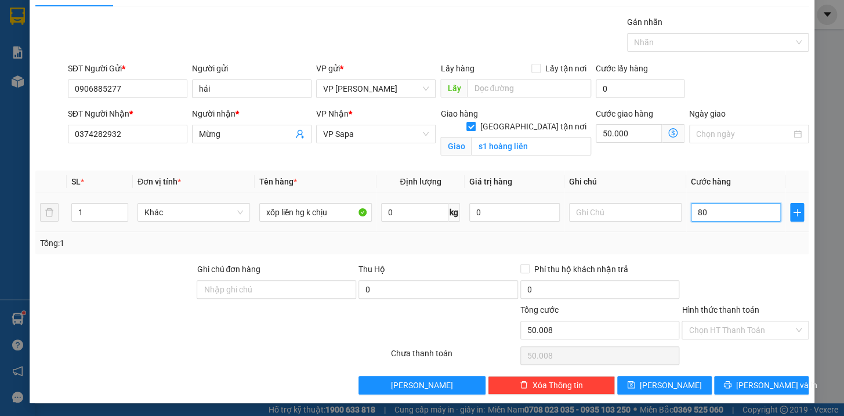
type input "50.080"
type input "800"
type input "50.800"
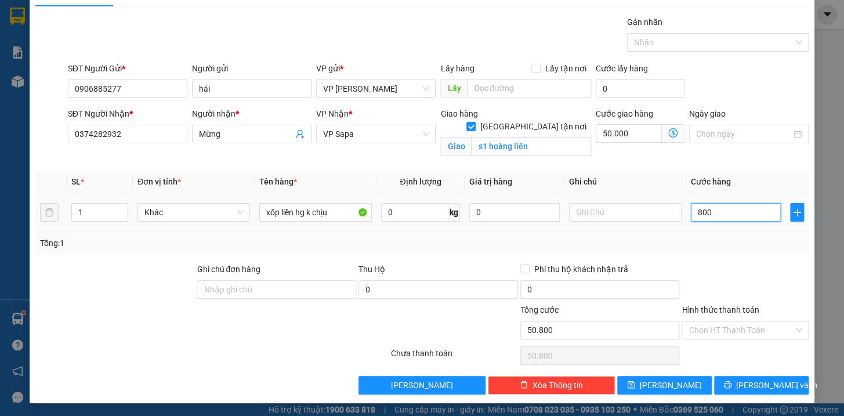
type input "8.000"
type input "58.000"
type input "80.000"
type input "130.000"
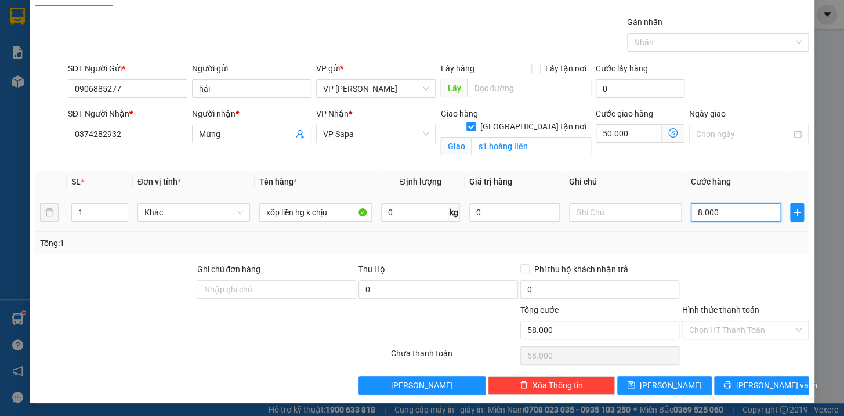
type input "130.000"
type input "80.000"
click at [745, 333] on input "Hình thức thanh toán" at bounding box center [740, 329] width 105 height 17
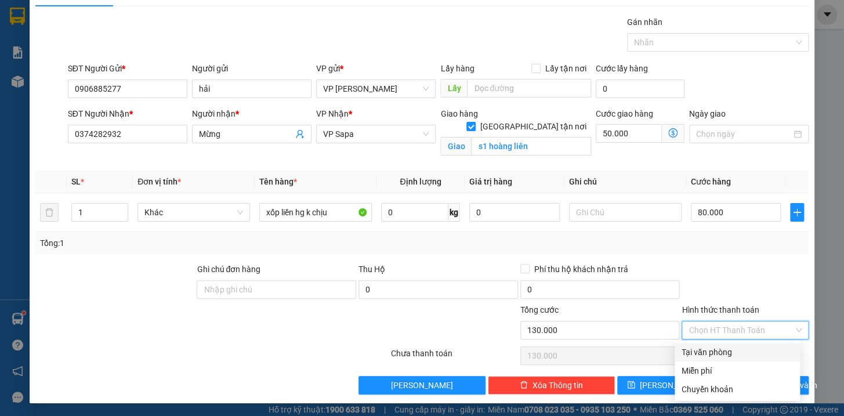
click at [728, 351] on div "Tại văn phòng" at bounding box center [736, 352] width 111 height 13
type input "0"
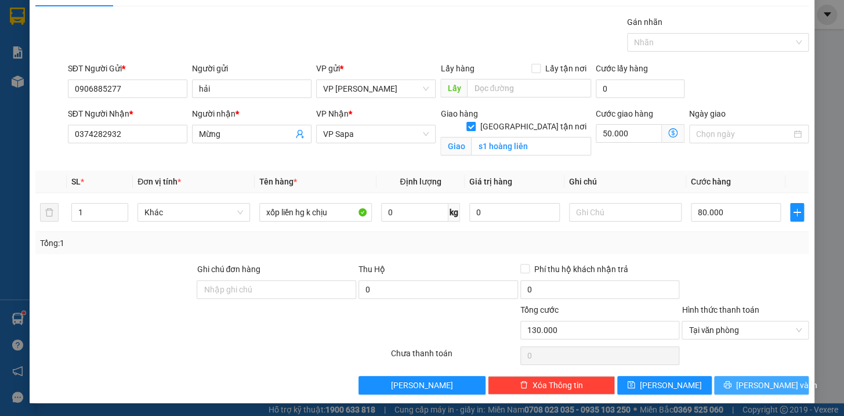
click at [770, 386] on span "[PERSON_NAME] và In" at bounding box center [776, 385] width 81 height 13
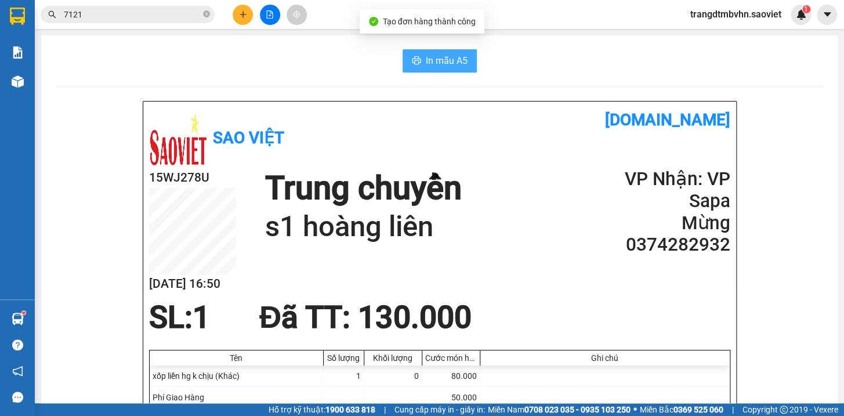
click at [449, 63] on span "In mẫu A5" at bounding box center [447, 60] width 42 height 14
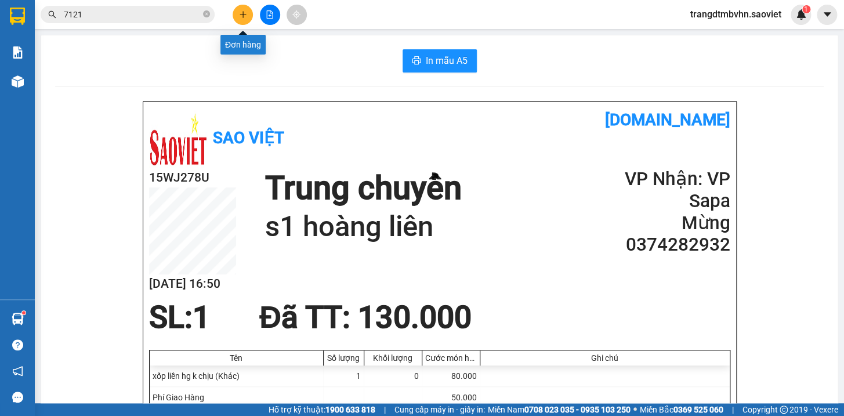
click at [241, 17] on icon "plus" at bounding box center [243, 14] width 8 height 8
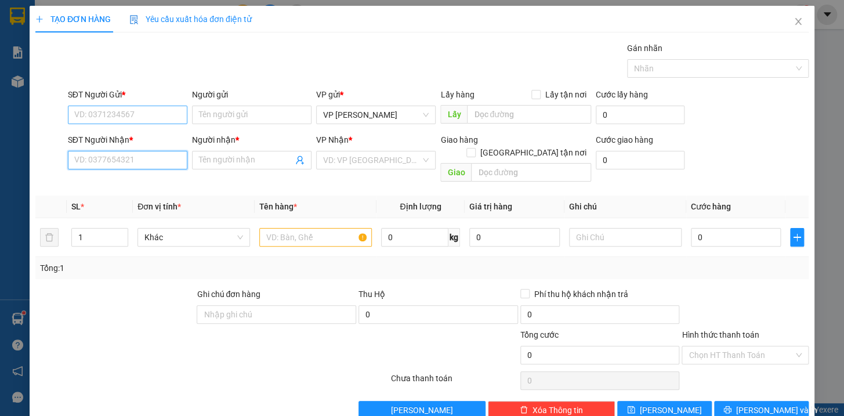
drag, startPoint x: 114, startPoint y: 168, endPoint x: 114, endPoint y: 116, distance: 51.6
click at [114, 162] on input "SĐT Người Nhận *" at bounding box center [127, 160] width 119 height 19
type input "1"
click at [102, 179] on div "0367712559 - LAN" at bounding box center [126, 183] width 104 height 13
type input "0367712559"
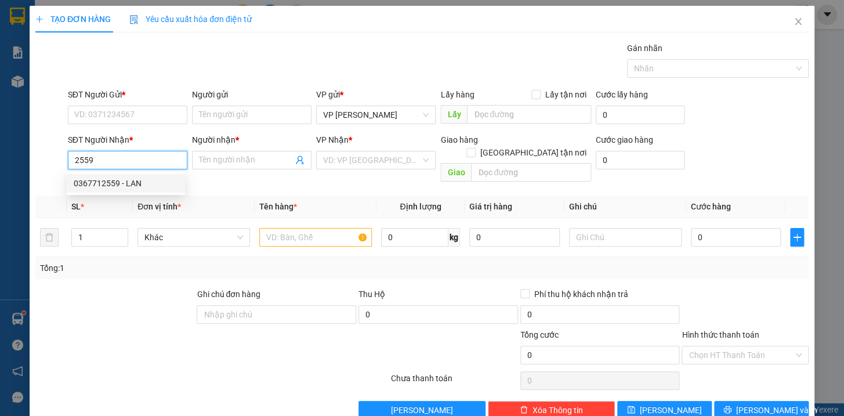
type input "LAN"
type input "0367712559"
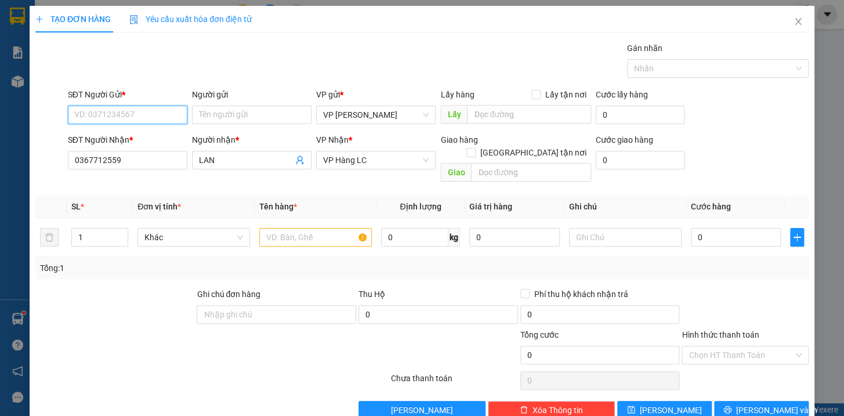
click at [119, 114] on input "SĐT Người Gửi *" at bounding box center [127, 115] width 119 height 19
click at [112, 135] on div "0373645396" at bounding box center [126, 138] width 104 height 13
type input "0373645396"
click at [238, 158] on input "LAN" at bounding box center [246, 160] width 94 height 13
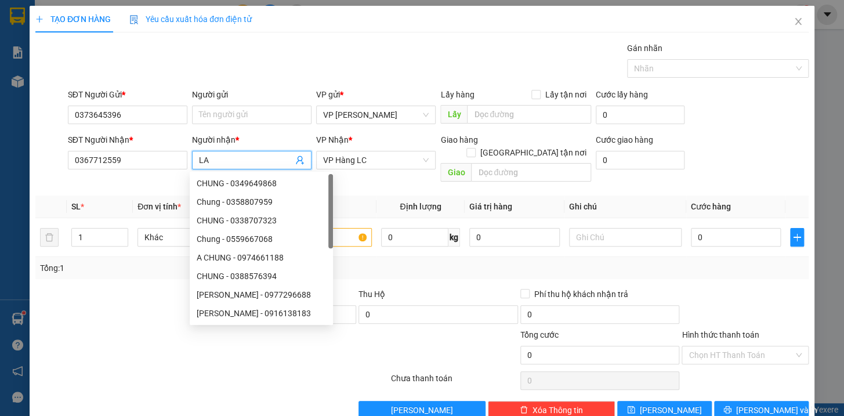
type input "L"
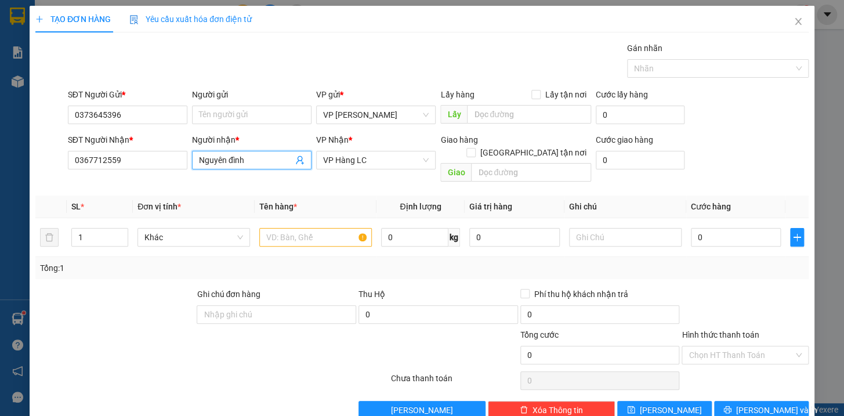
type input "Nguyên đình"
click at [139, 262] on div "Tổng: 1" at bounding box center [183, 268] width 286 height 13
click at [319, 228] on input "text" at bounding box center [315, 237] width 112 height 19
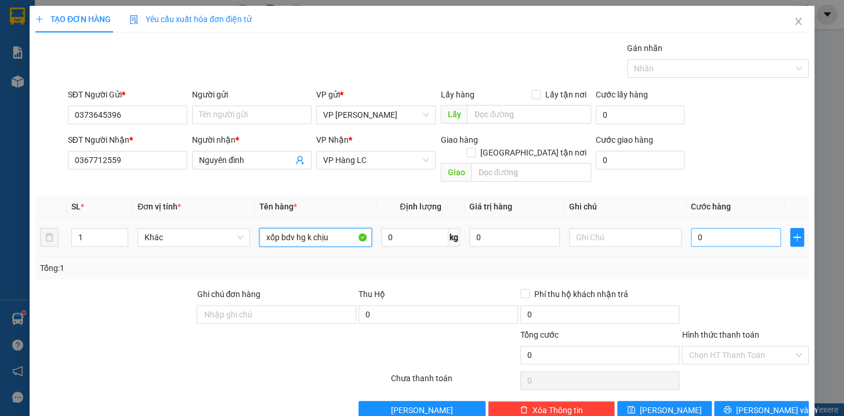
type input "xốp bdv hg k chịu"
click at [719, 228] on input "0" at bounding box center [736, 237] width 90 height 19
type input "5"
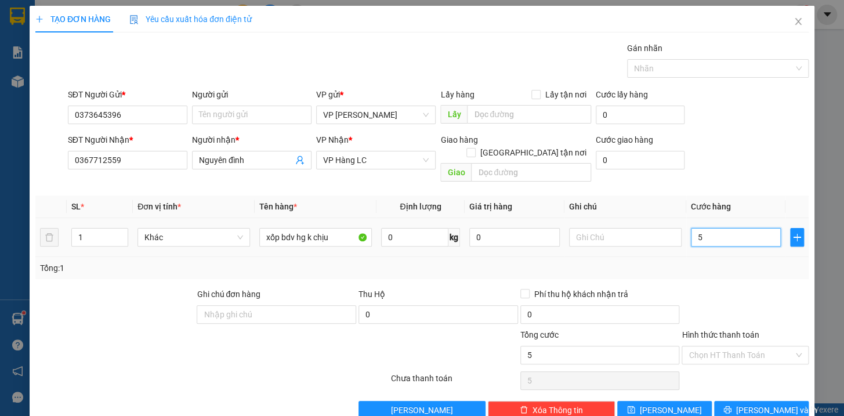
type input "50"
type input "500"
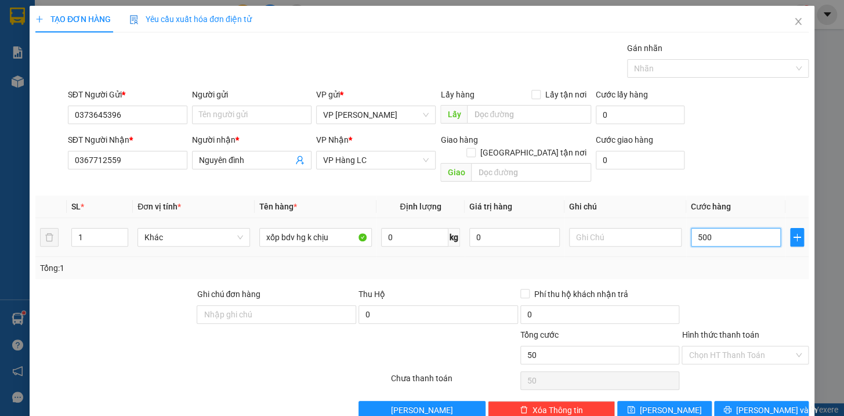
type input "500"
type input "5.000"
type input "50.000"
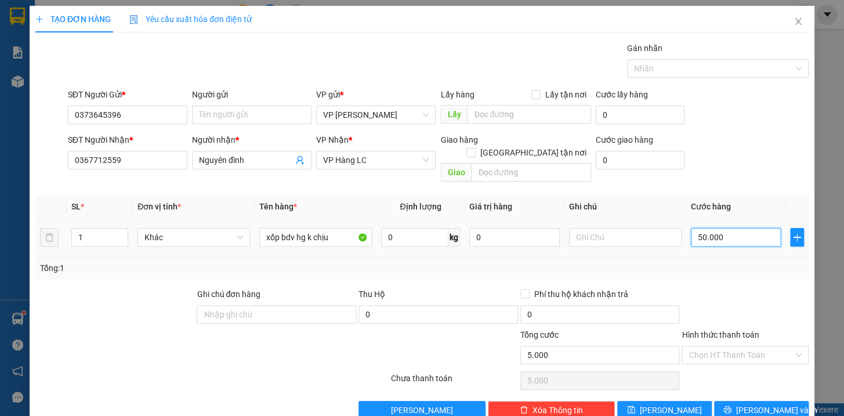
type input "50.000"
click at [755, 404] on span "[PERSON_NAME] và In" at bounding box center [776, 410] width 81 height 13
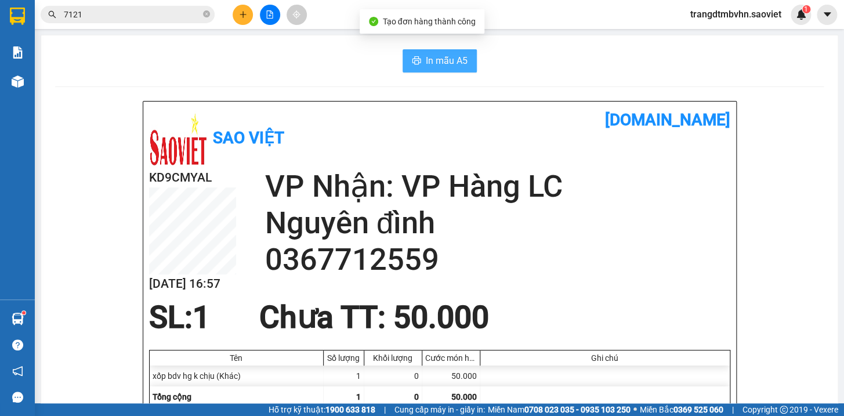
click at [454, 58] on span "In mẫu A5" at bounding box center [447, 60] width 42 height 14
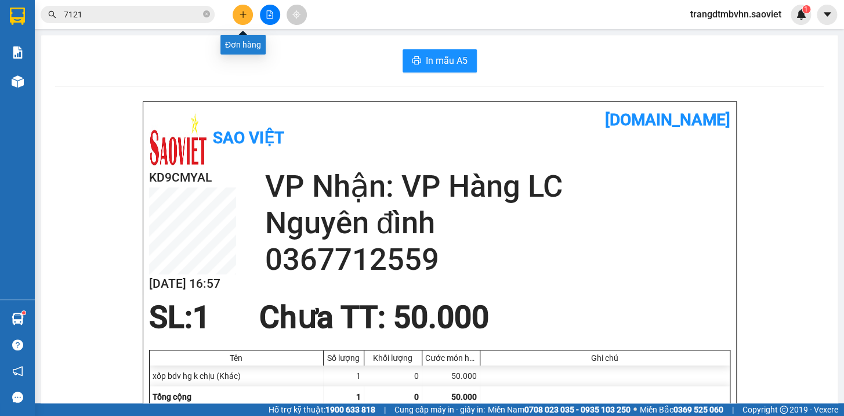
click at [241, 10] on icon "plus" at bounding box center [243, 14] width 8 height 8
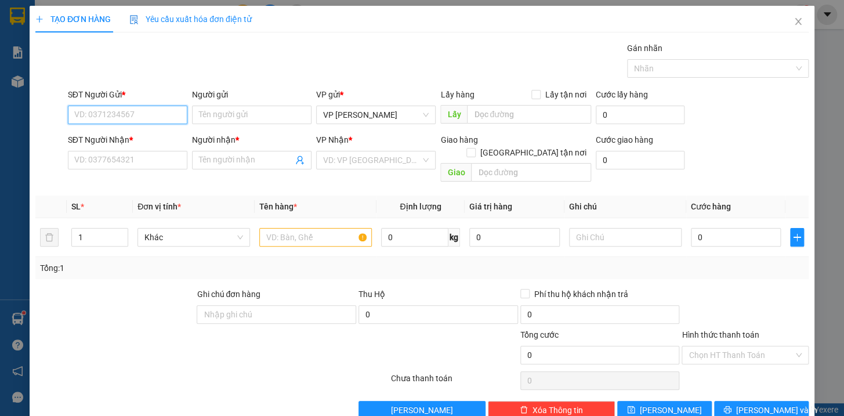
drag, startPoint x: 157, startPoint y: 119, endPoint x: 148, endPoint y: 57, distance: 62.7
click at [148, 75] on div "Transit Pickup Surcharge Ids Transit Deliver Surcharge Ids Transit Deliver Surc…" at bounding box center [421, 231] width 773 height 378
click at [130, 140] on div "0944034369 - Anh" at bounding box center [126, 138] width 104 height 13
type input "0944034369"
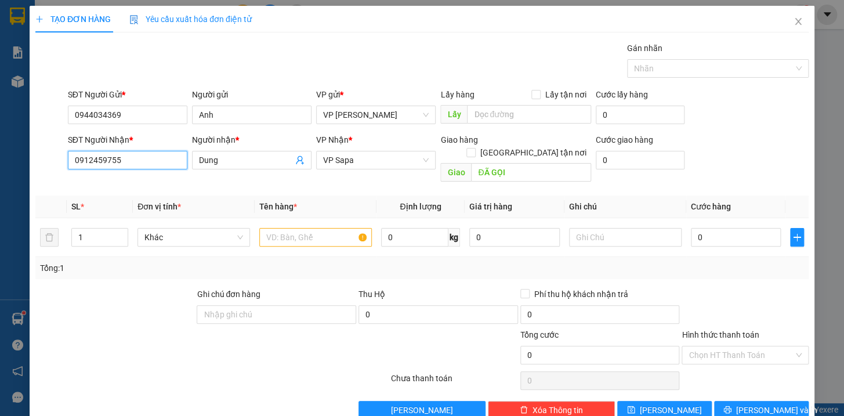
click at [152, 159] on input "0912459755" at bounding box center [127, 160] width 119 height 19
click at [128, 182] on div "0974409111 - Dịu" at bounding box center [126, 183] width 104 height 13
click at [277, 228] on input "text" at bounding box center [315, 237] width 112 height 19
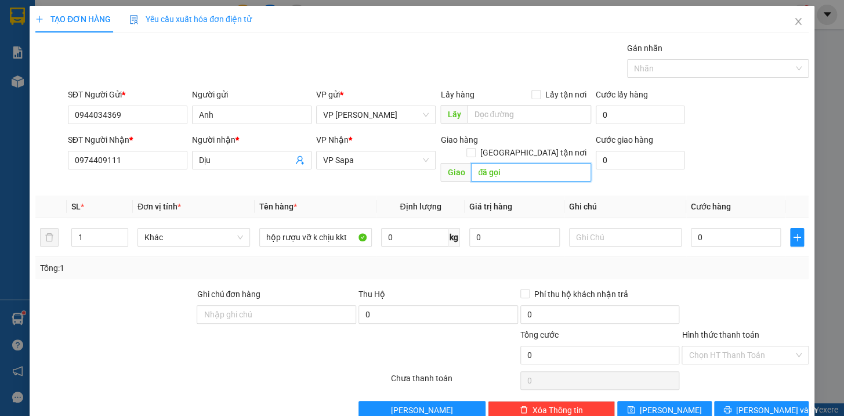
click at [556, 163] on input "đã gọi" at bounding box center [531, 172] width 120 height 19
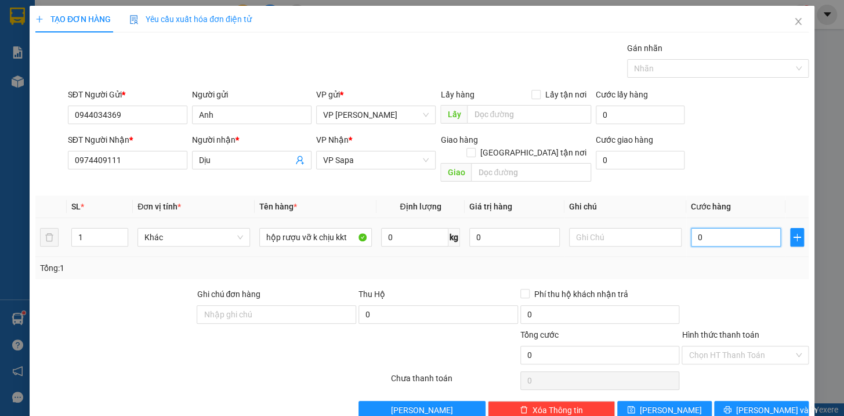
click at [734, 228] on input "0" at bounding box center [736, 237] width 90 height 19
click at [756, 404] on span "[PERSON_NAME] và In" at bounding box center [776, 410] width 81 height 13
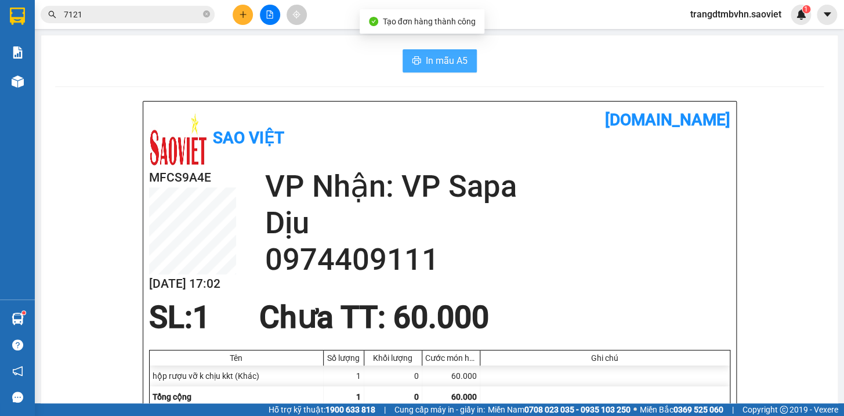
click at [435, 59] on span "In mẫu A5" at bounding box center [447, 60] width 42 height 14
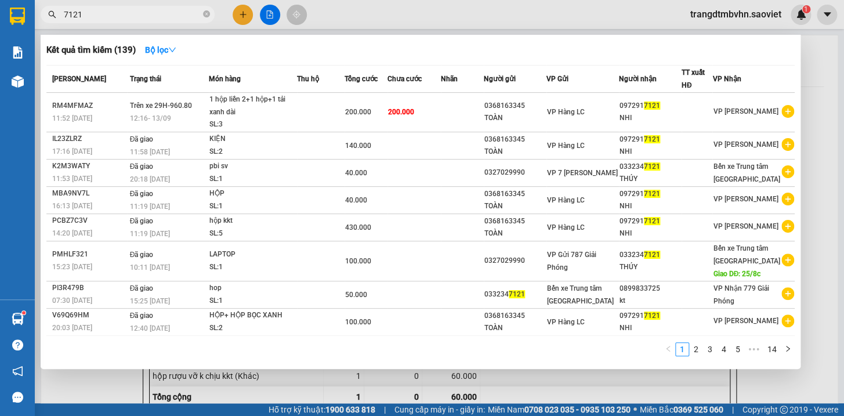
click at [208, 10] on span at bounding box center [206, 14] width 7 height 11
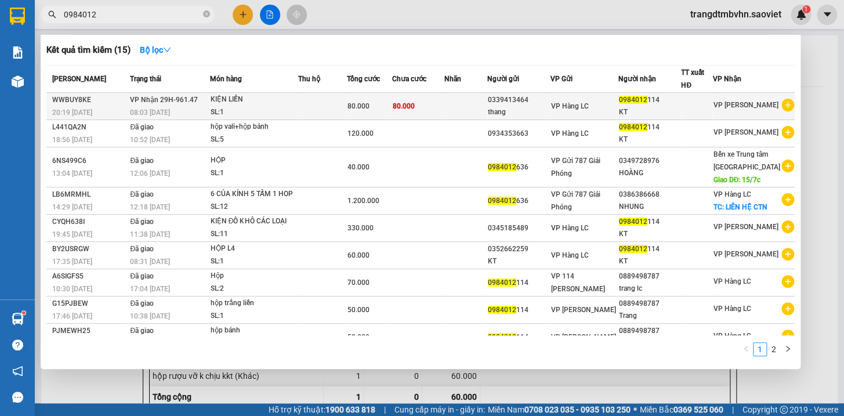
click at [642, 110] on div "KT" at bounding box center [650, 112] width 62 height 12
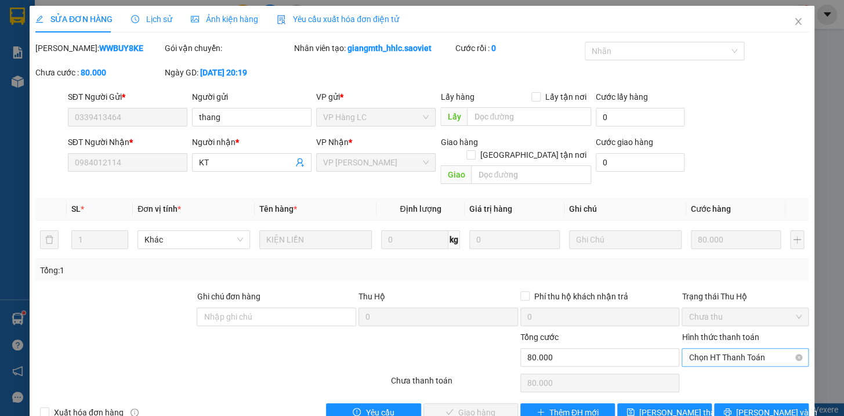
click at [717, 349] on span "Chọn HT Thanh Toán" at bounding box center [744, 357] width 113 height 17
click at [718, 371] on div "Tại văn phòng" at bounding box center [736, 367] width 111 height 13
click at [489, 406] on span "[PERSON_NAME] và Giao hàng" at bounding box center [500, 412] width 111 height 13
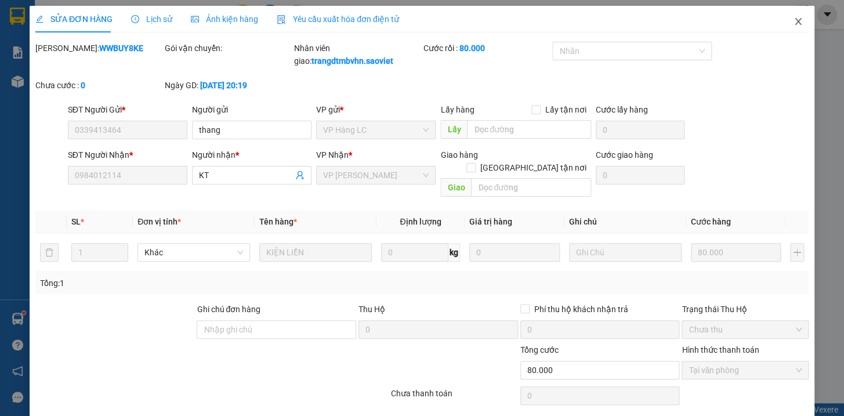
click at [793, 20] on icon "close" at bounding box center [797, 21] width 9 height 9
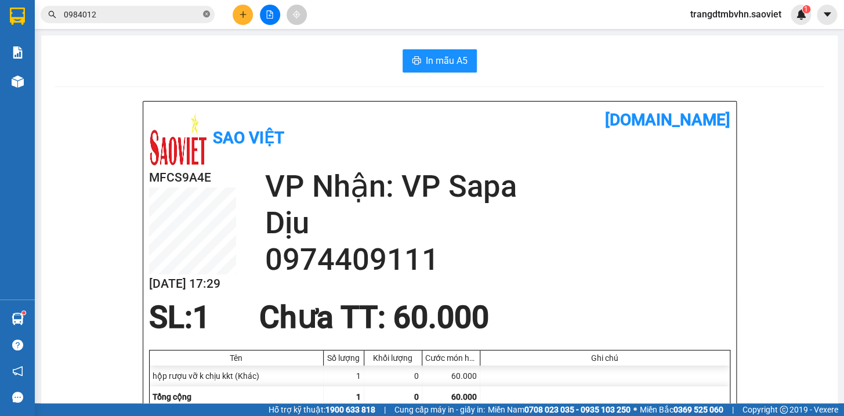
click at [203, 12] on icon "close-circle" at bounding box center [206, 13] width 7 height 7
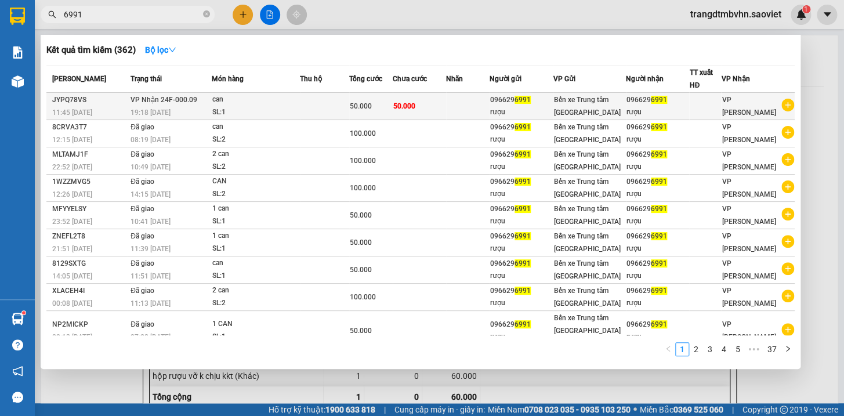
click at [666, 110] on div "rượu" at bounding box center [657, 112] width 62 height 12
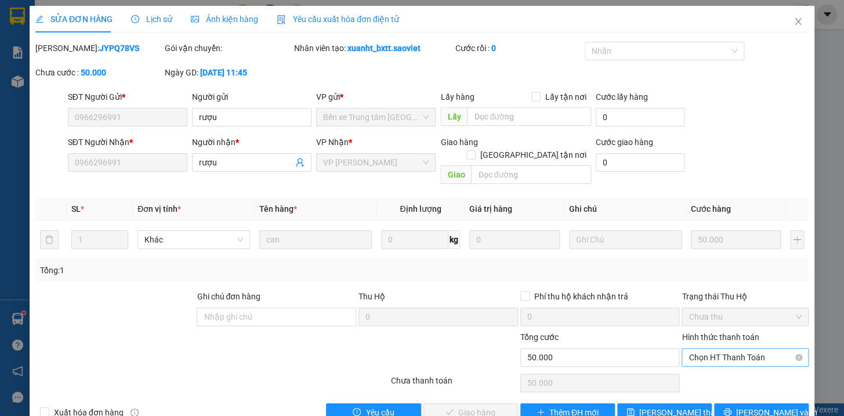
click at [731, 349] on span "Chọn HT Thanh Toán" at bounding box center [744, 357] width 113 height 17
click at [725, 366] on div "Tại văn phòng" at bounding box center [736, 367] width 111 height 13
drag, startPoint x: 493, startPoint y: 397, endPoint x: 501, endPoint y: 372, distance: 26.0
click at [493, 406] on span "[PERSON_NAME] và Giao hàng" at bounding box center [500, 412] width 111 height 13
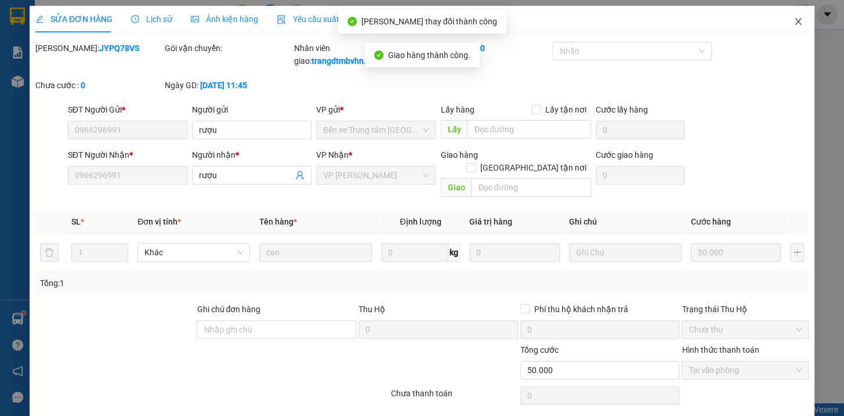
click at [793, 21] on icon "close" at bounding box center [797, 21] width 9 height 9
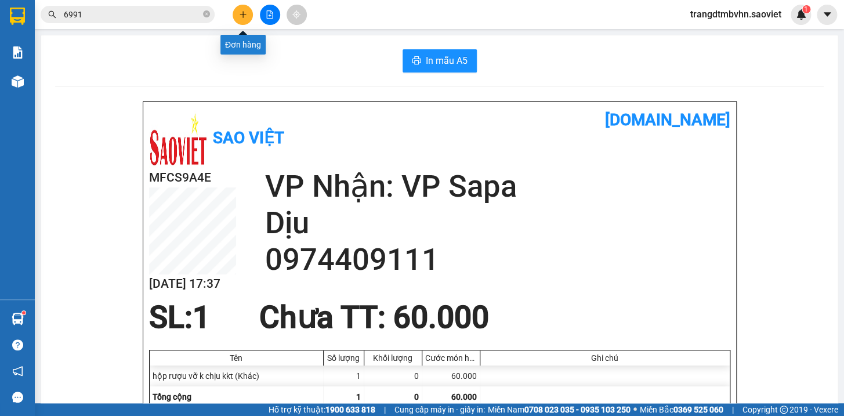
click at [242, 17] on icon "plus" at bounding box center [242, 14] width 1 height 6
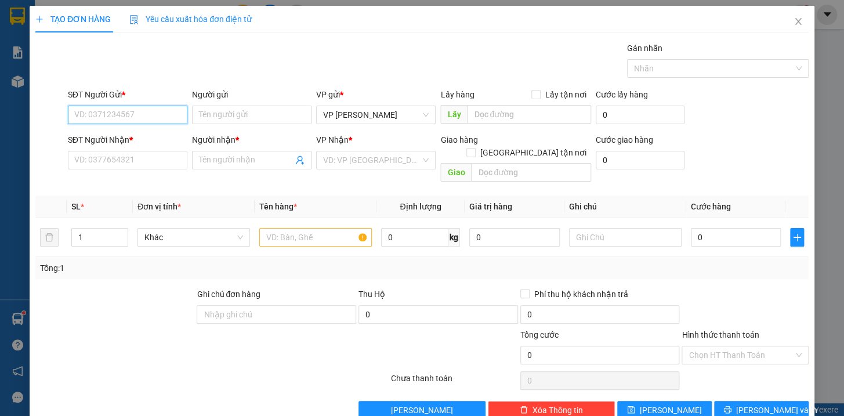
click at [156, 120] on input "SĐT Người Gửi *" at bounding box center [127, 115] width 119 height 19
click at [100, 139] on div "0375878140 - Đức" at bounding box center [126, 138] width 104 height 13
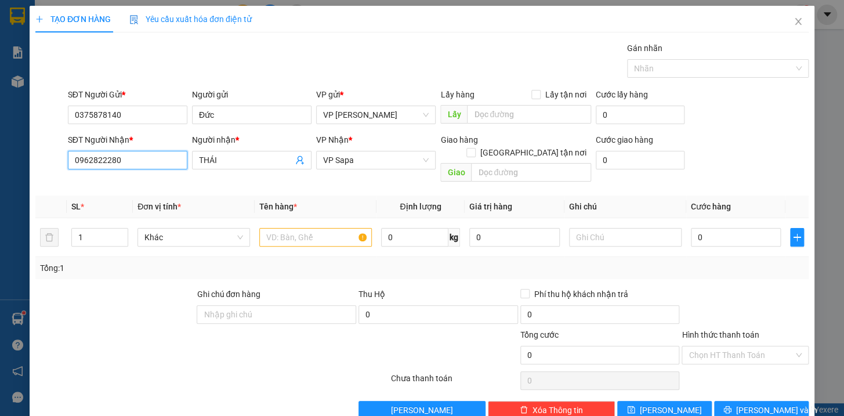
click at [157, 162] on input "0962822280" at bounding box center [127, 160] width 119 height 19
click at [144, 180] on div "0972304444 - Quyết" at bounding box center [126, 183] width 104 height 13
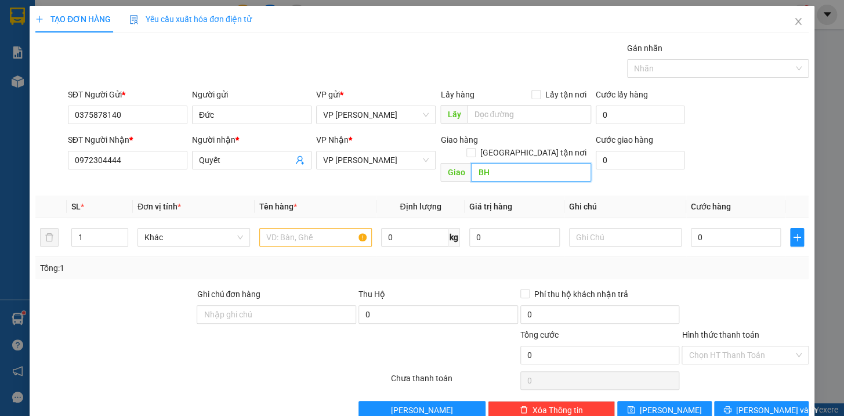
click at [503, 163] on input "BH" at bounding box center [531, 172] width 120 height 19
click at [93, 228] on input "1" at bounding box center [100, 236] width 56 height 17
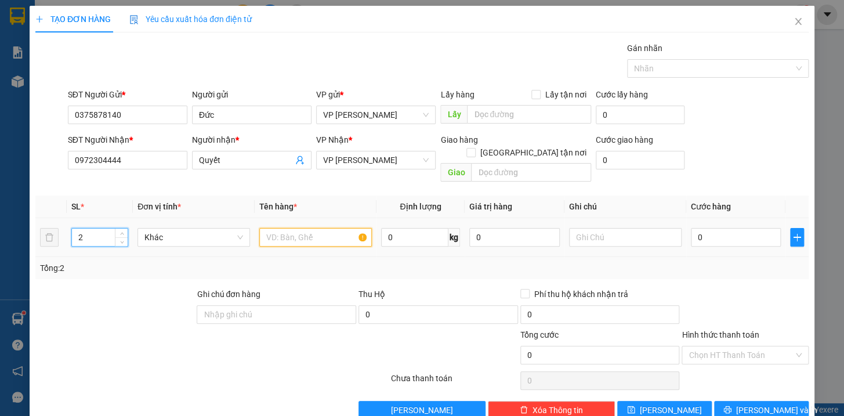
click at [287, 228] on input "text" at bounding box center [315, 237] width 112 height 19
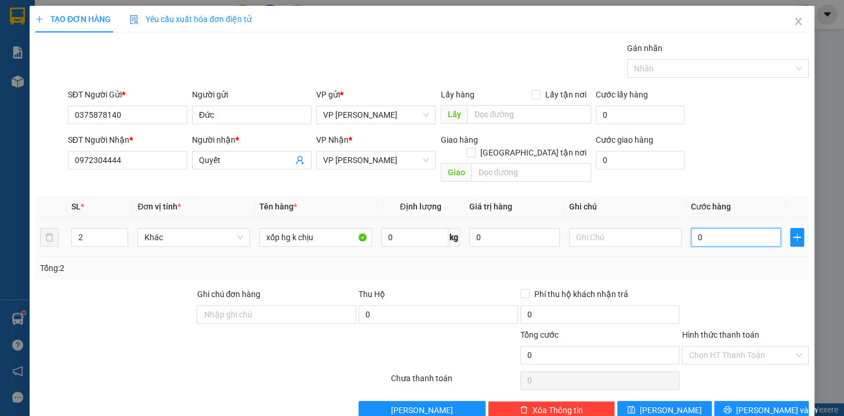
click at [702, 228] on input "0" at bounding box center [736, 237] width 90 height 19
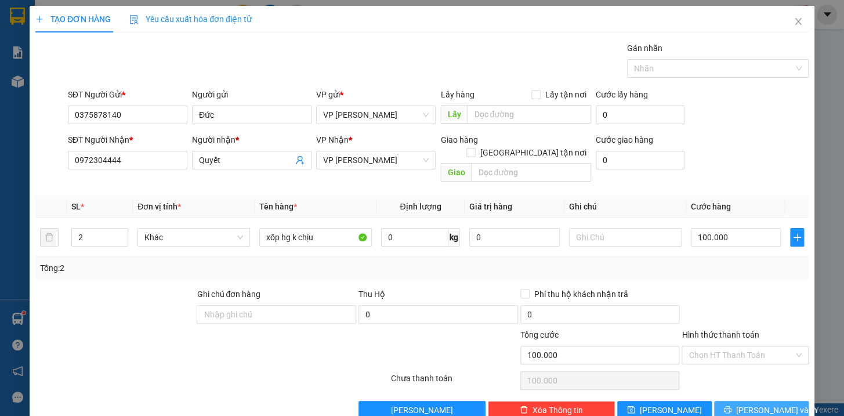
click at [784, 401] on button "[PERSON_NAME] và In" at bounding box center [761, 410] width 95 height 19
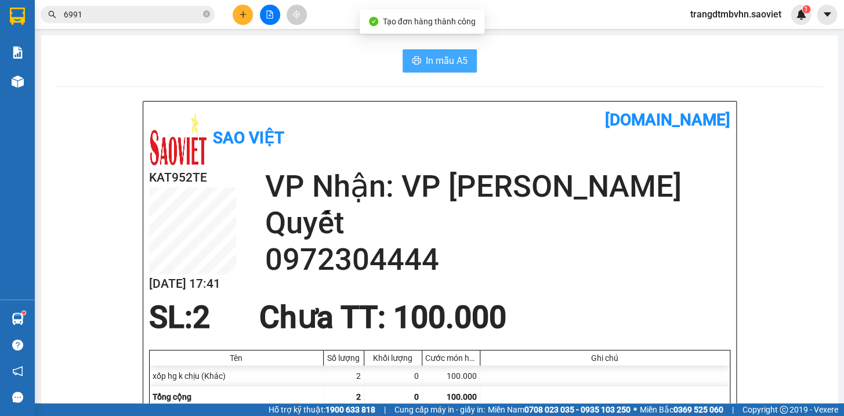
drag, startPoint x: 456, startPoint y: 57, endPoint x: 452, endPoint y: 46, distance: 11.7
click at [455, 58] on span "In mẫu A5" at bounding box center [447, 60] width 42 height 14
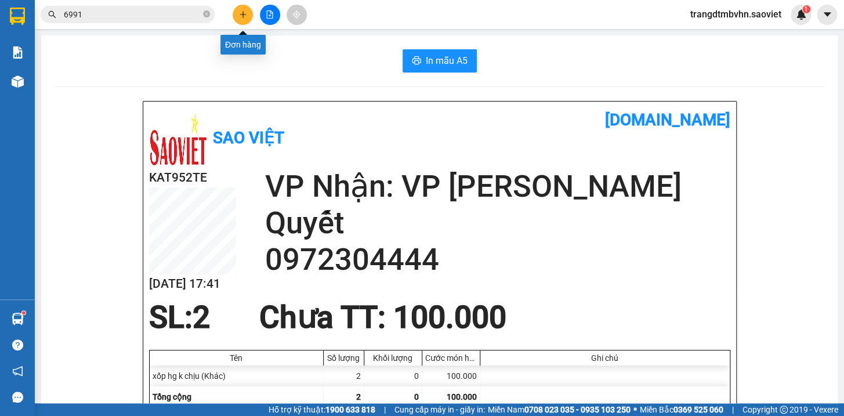
click at [237, 14] on button at bounding box center [243, 15] width 20 height 20
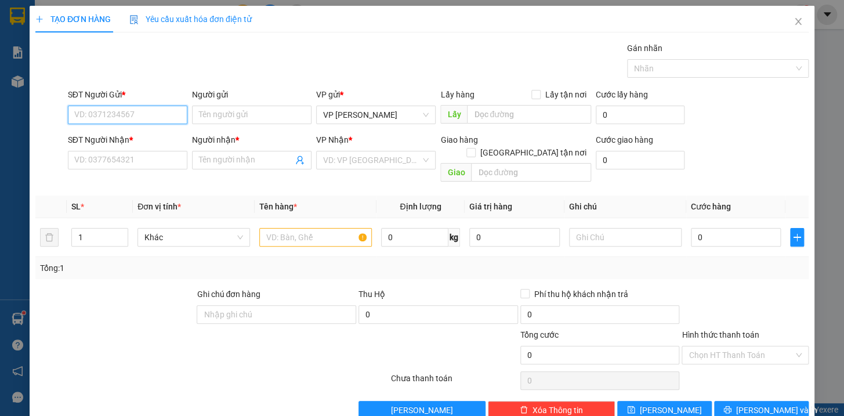
click at [100, 118] on input "SĐT Người Gửi *" at bounding box center [127, 115] width 119 height 19
drag, startPoint x: 107, startPoint y: 132, endPoint x: 110, endPoint y: 117, distance: 15.3
click at [108, 118] on body "Kết quả tìm kiếm ( 362 ) Bộ lọc Mã ĐH Trạng thái Món hàng Thu hộ Tổng cước Chưa…" at bounding box center [422, 208] width 844 height 416
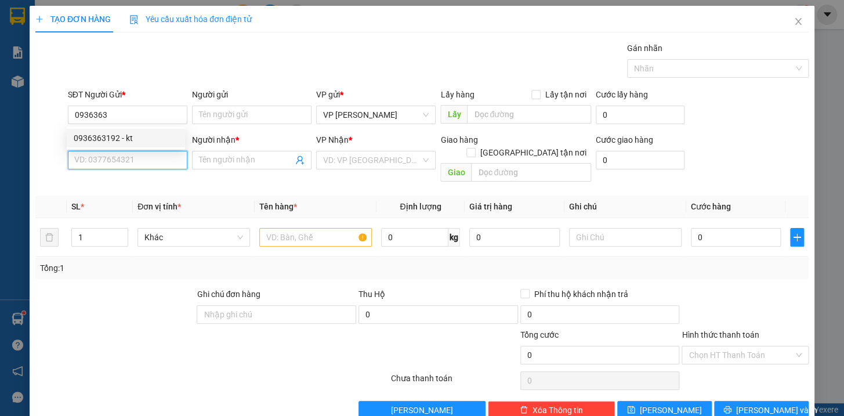
click at [129, 157] on input "SĐT Người Nhận *" at bounding box center [127, 160] width 119 height 19
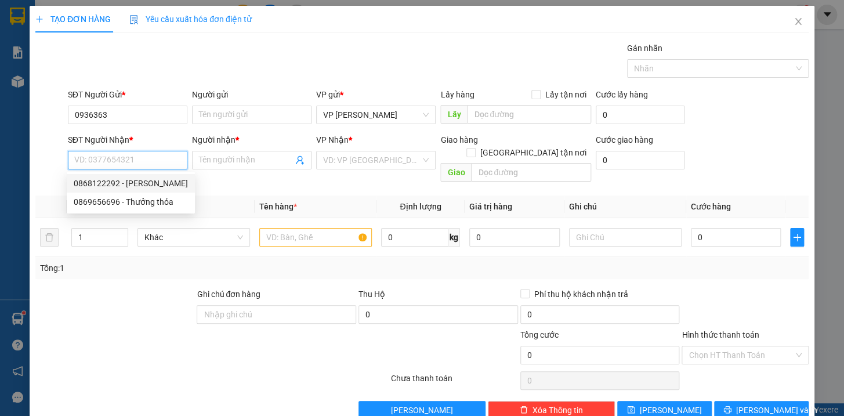
click at [149, 184] on div "0868122292 - [PERSON_NAME]" at bounding box center [131, 183] width 114 height 13
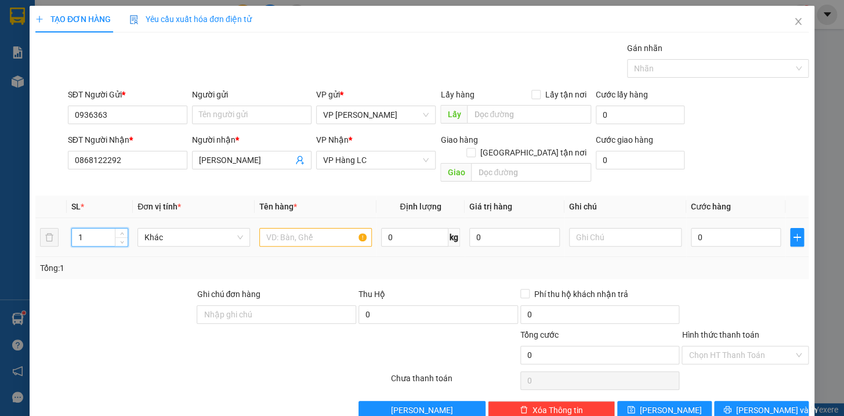
click at [84, 228] on input "1" at bounding box center [100, 236] width 56 height 17
click at [284, 228] on input "text" at bounding box center [315, 237] width 112 height 19
click at [751, 230] on input "0" at bounding box center [736, 237] width 90 height 19
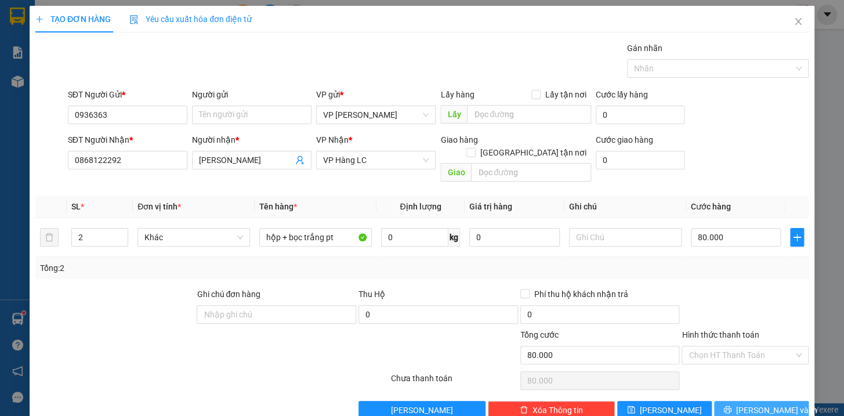
click at [745, 404] on span "[PERSON_NAME] và In" at bounding box center [776, 410] width 81 height 13
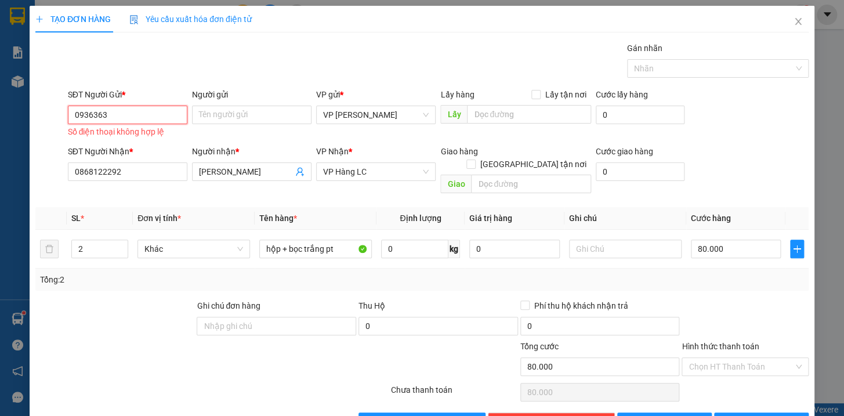
click at [132, 117] on input "0936363" at bounding box center [127, 115] width 119 height 19
click at [132, 139] on div "0936363192 - kt" at bounding box center [126, 138] width 104 height 13
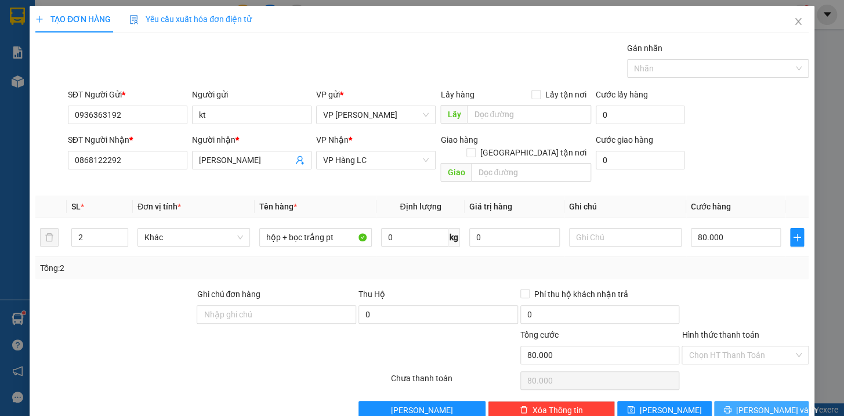
click at [783, 401] on button "[PERSON_NAME] và In" at bounding box center [761, 410] width 95 height 19
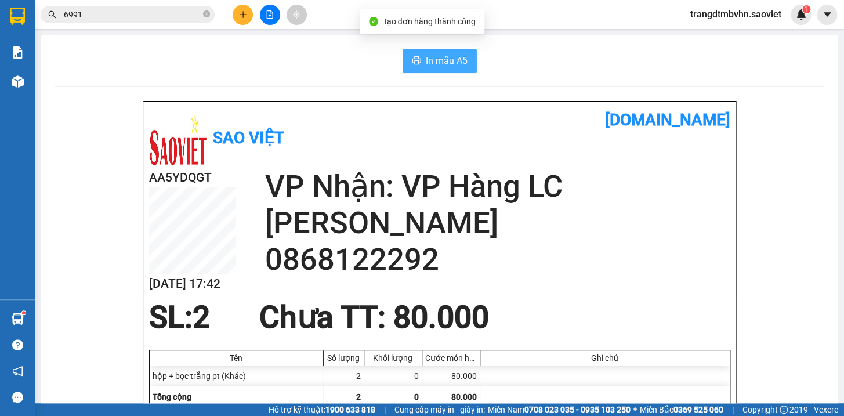
click at [447, 57] on span "In mẫu A5" at bounding box center [447, 60] width 42 height 14
click at [441, 64] on span "In mẫu A5" at bounding box center [447, 60] width 42 height 14
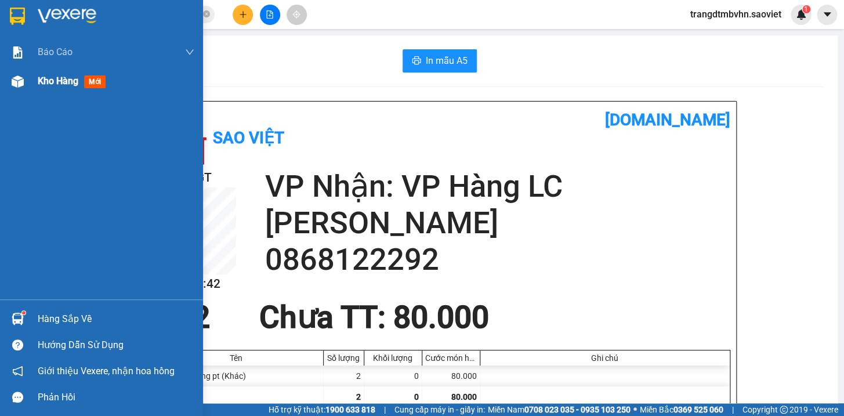
click at [68, 85] on span "Kho hàng" at bounding box center [58, 80] width 41 height 11
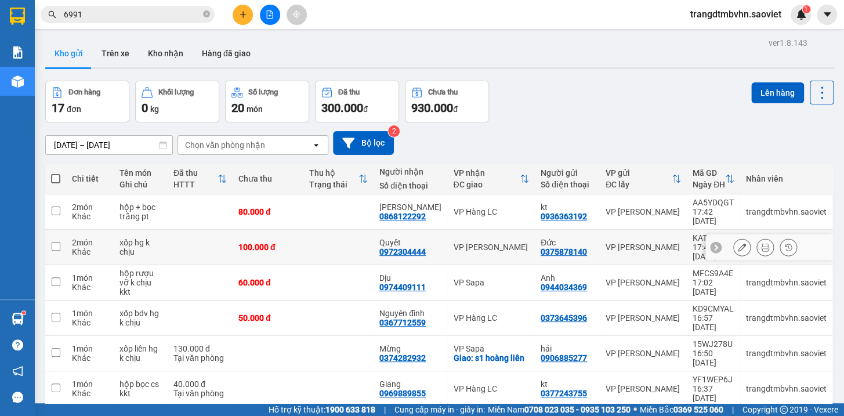
click at [761, 243] on icon at bounding box center [765, 247] width 8 height 8
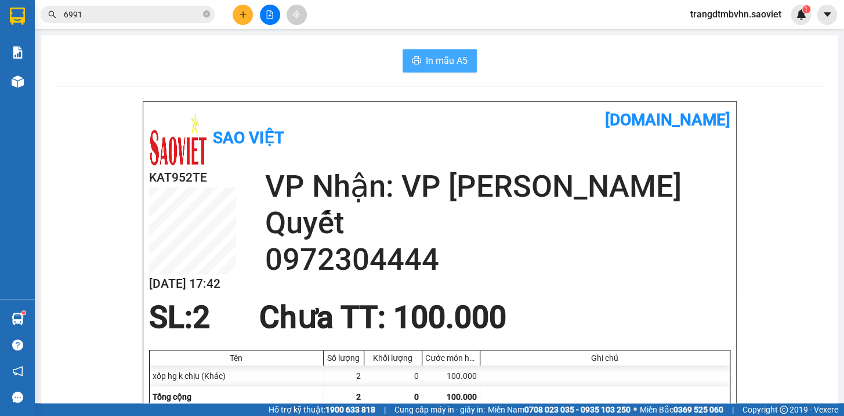
click at [435, 60] on span "In mẫu A5" at bounding box center [447, 60] width 42 height 14
drag, startPoint x: 205, startPoint y: 12, endPoint x: 202, endPoint y: 3, distance: 9.2
click at [202, 5] on div "Kết quả tìm kiếm ( 362 ) Bộ lọc Mã ĐH Trạng thái Món hàng Thu hộ Tổng cước Chưa…" at bounding box center [113, 15] width 226 height 20
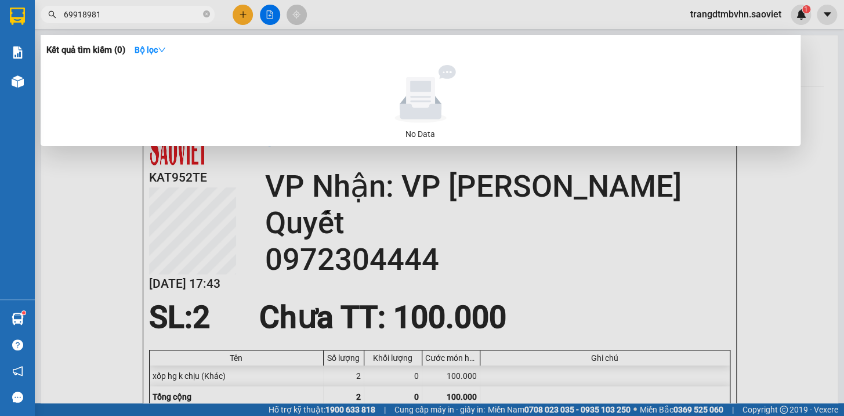
drag, startPoint x: 207, startPoint y: 13, endPoint x: 202, endPoint y: 4, distance: 9.9
click at [202, 5] on div "Kết quả tìm kiếm ( 0 ) Bộ lọc No Data 69918981" at bounding box center [113, 15] width 226 height 20
click at [205, 14] on icon "close-circle" at bounding box center [206, 13] width 7 height 7
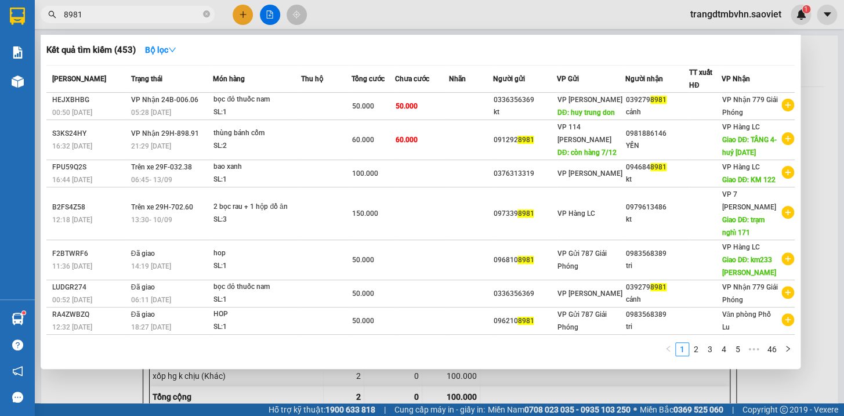
click at [812, 53] on div at bounding box center [422, 208] width 844 height 416
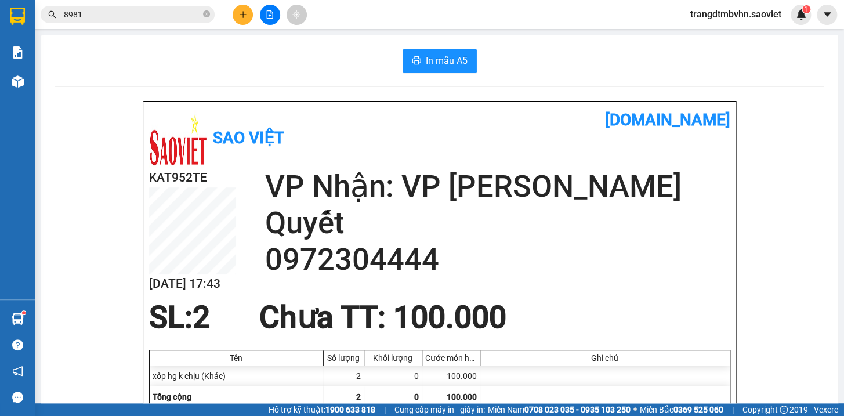
click at [237, 10] on button at bounding box center [243, 15] width 20 height 20
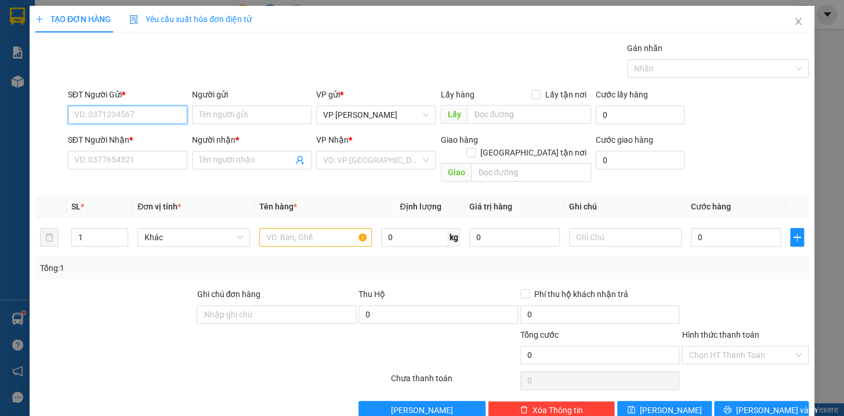
click at [158, 120] on input "SĐT Người Gửi *" at bounding box center [127, 115] width 119 height 19
click at [106, 137] on div "0985638975" at bounding box center [126, 138] width 104 height 13
click at [132, 164] on input "0983243222" at bounding box center [127, 160] width 119 height 19
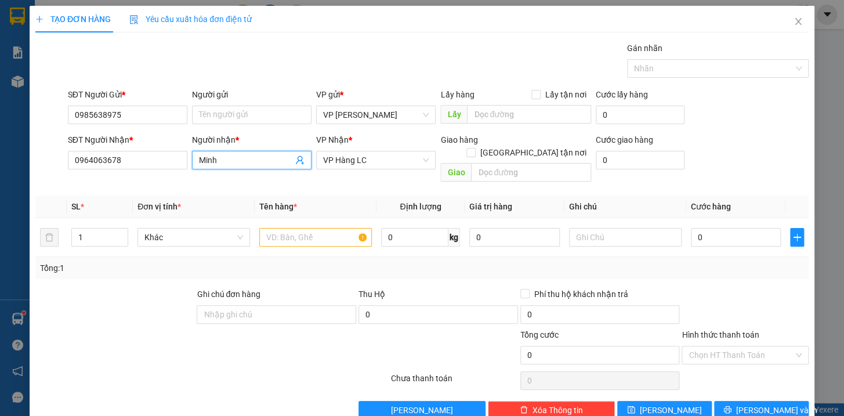
click at [226, 156] on input "Minh" at bounding box center [246, 160] width 94 height 13
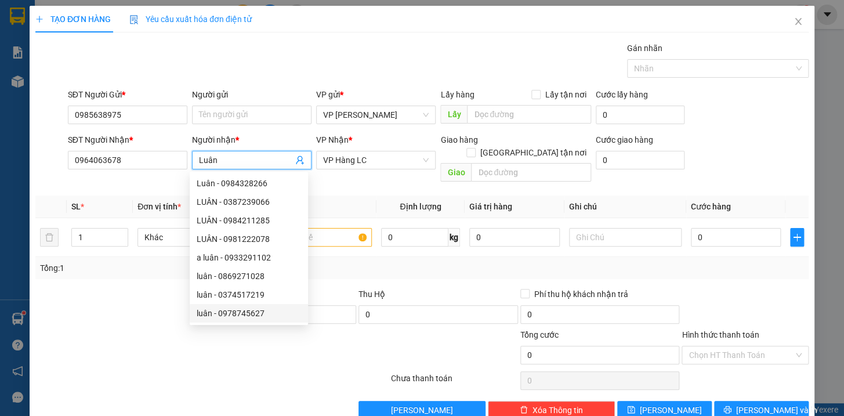
click at [139, 296] on div at bounding box center [115, 308] width 162 height 41
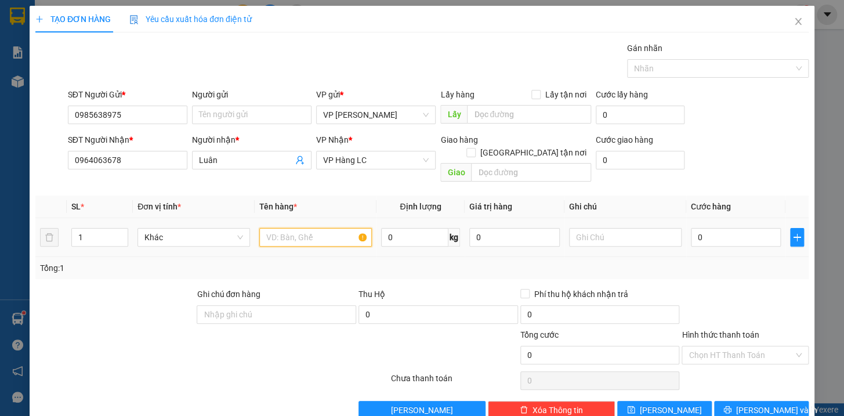
click at [342, 228] on input "text" at bounding box center [315, 237] width 112 height 19
click at [599, 233] on input "text" at bounding box center [625, 237] width 112 height 19
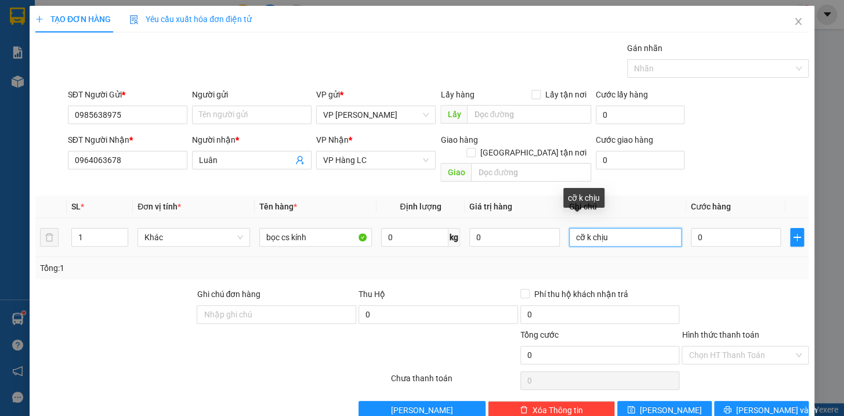
click at [574, 228] on input "cỡ k chịu" at bounding box center [625, 237] width 112 height 19
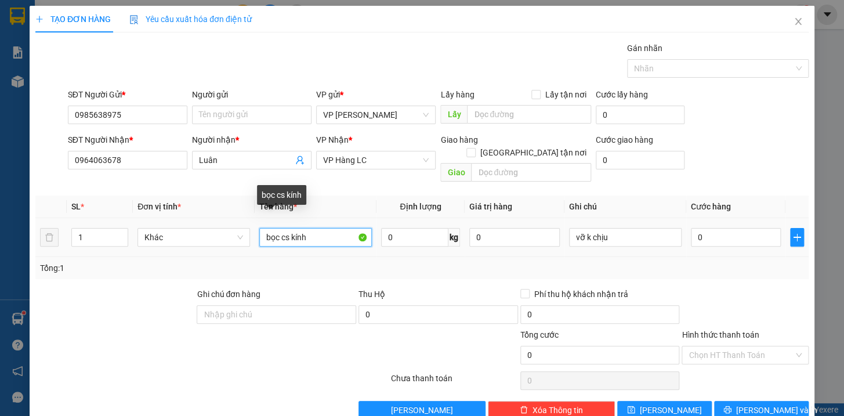
click at [313, 228] on input "bọc cs kính" at bounding box center [315, 237] width 112 height 19
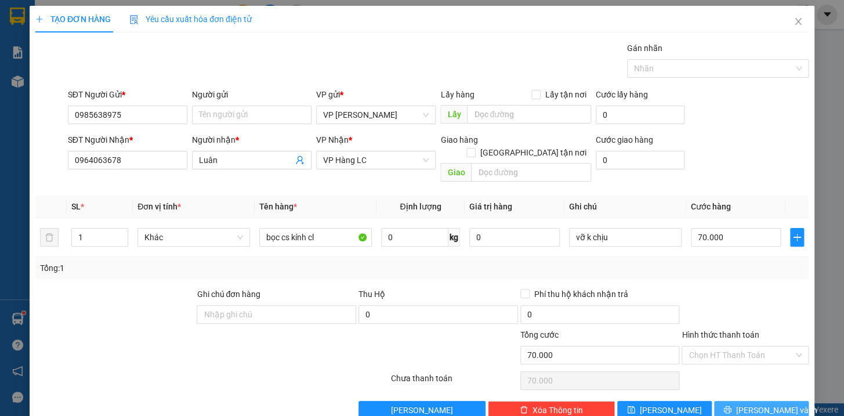
click at [760, 404] on span "[PERSON_NAME] và In" at bounding box center [776, 410] width 81 height 13
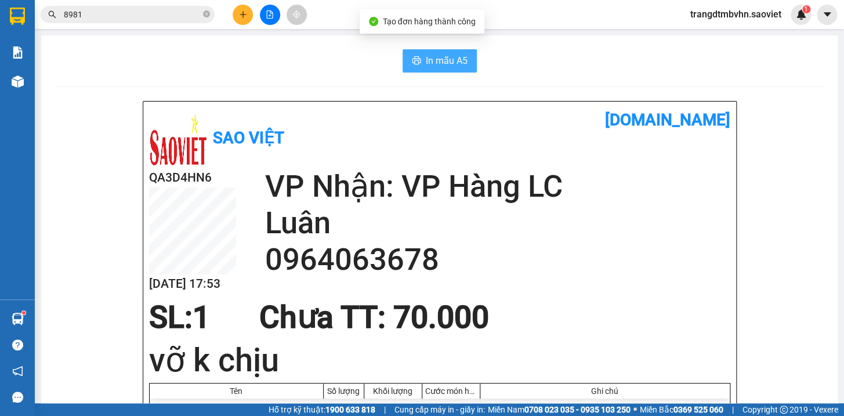
click at [450, 66] on span "In mẫu A5" at bounding box center [447, 60] width 42 height 14
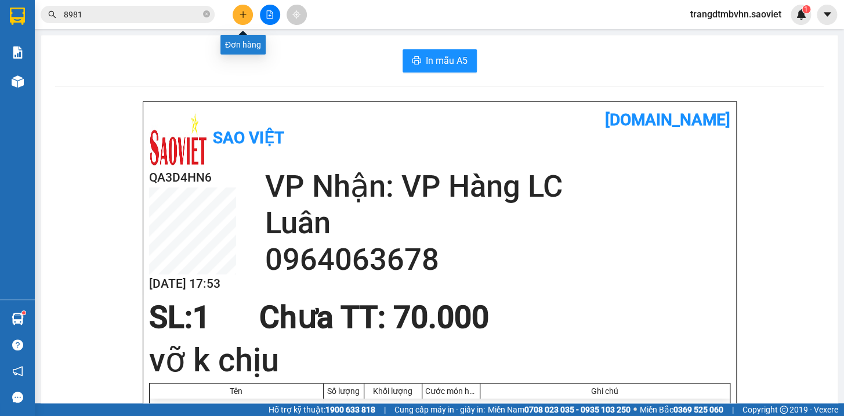
click at [239, 15] on icon "plus" at bounding box center [243, 14] width 8 height 8
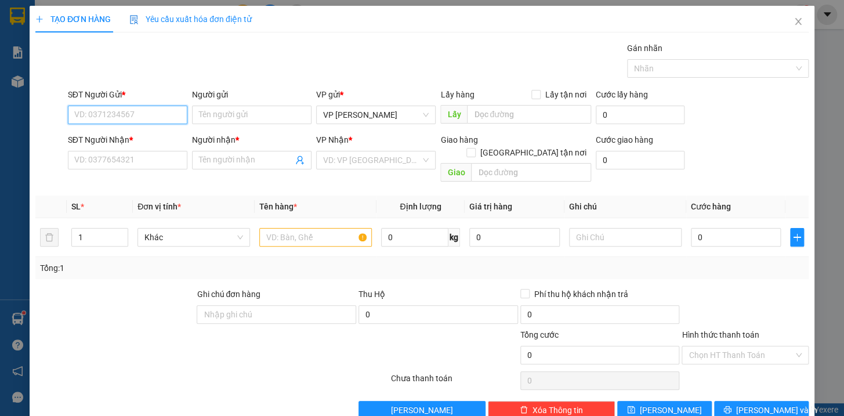
click at [165, 108] on input "SĐT Người Gửi *" at bounding box center [127, 115] width 119 height 19
click at [114, 137] on div "0395257938" at bounding box center [126, 138] width 104 height 13
click at [302, 228] on input "text" at bounding box center [315, 237] width 112 height 19
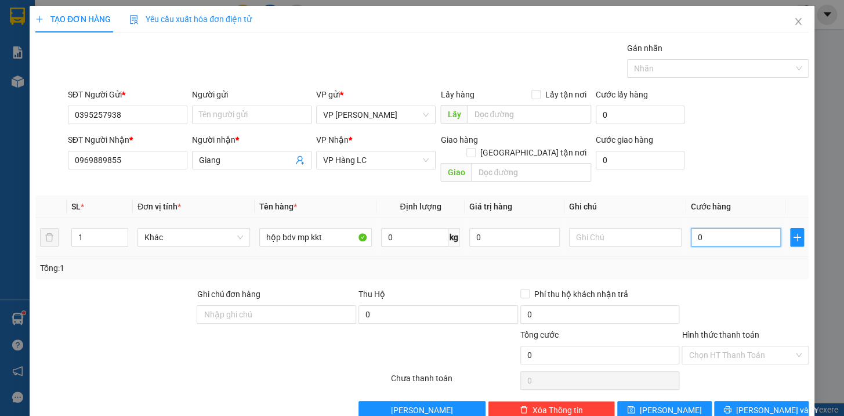
click at [710, 228] on input "0" at bounding box center [736, 237] width 90 height 19
click at [756, 404] on span "[PERSON_NAME] và In" at bounding box center [776, 410] width 81 height 13
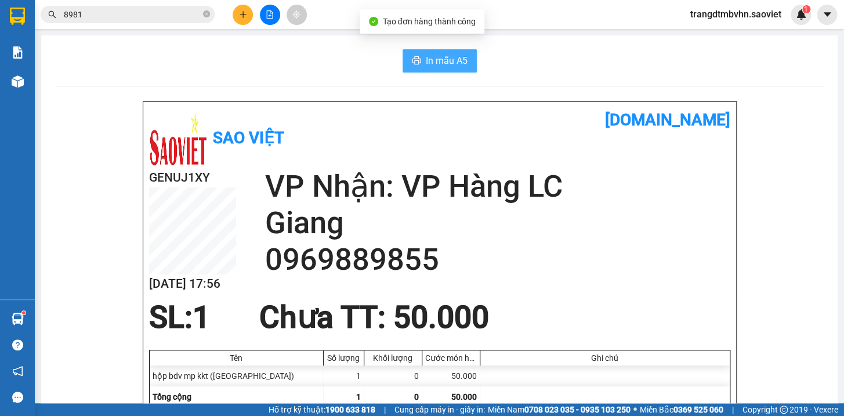
click at [434, 60] on span "In mẫu A5" at bounding box center [447, 60] width 42 height 14
